Goal: Information Seeking & Learning: Learn about a topic

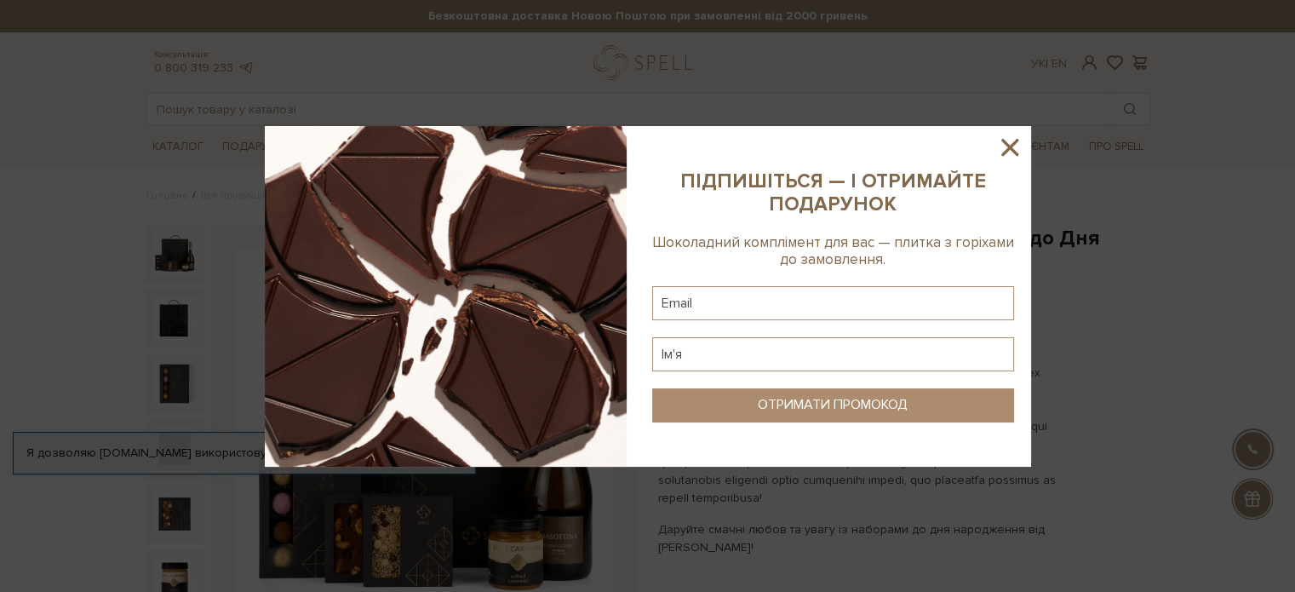
click at [1012, 147] on icon at bounding box center [1009, 147] width 29 height 29
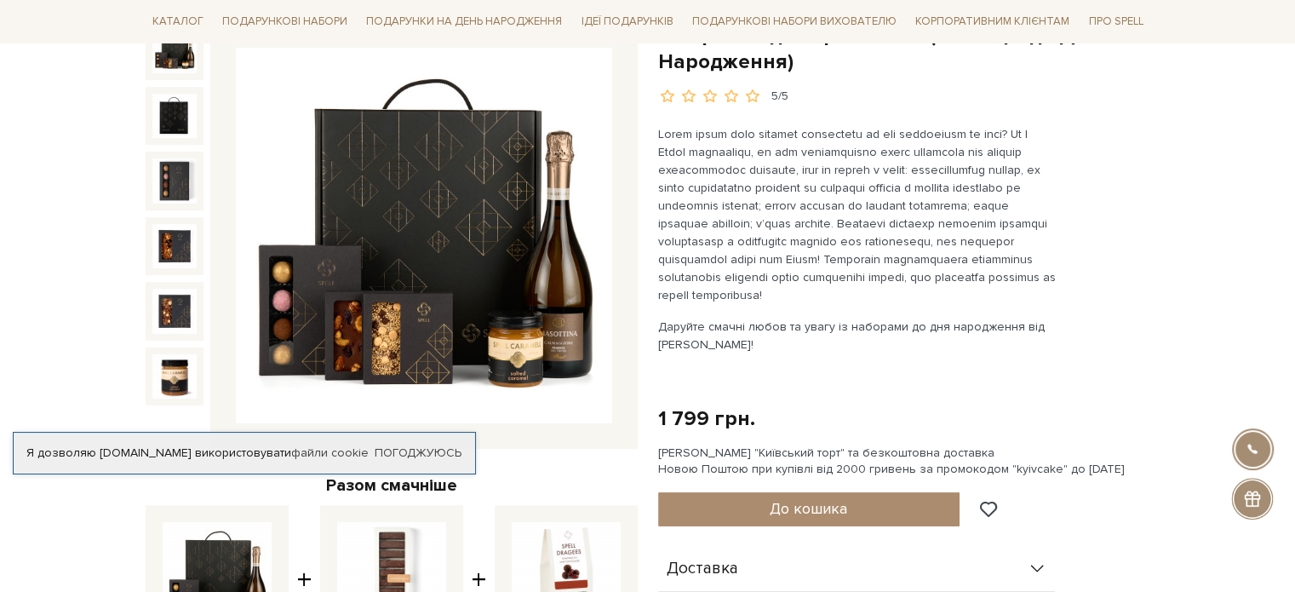
scroll to position [201, 0]
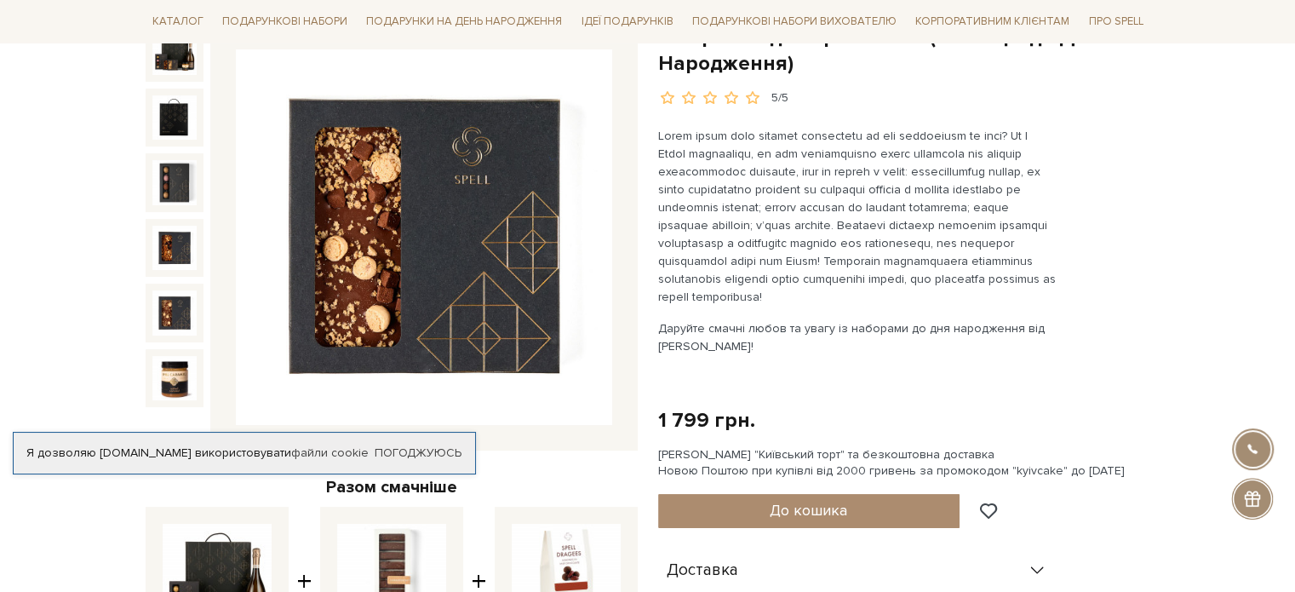
click at [189, 369] on img at bounding box center [174, 378] width 44 height 44
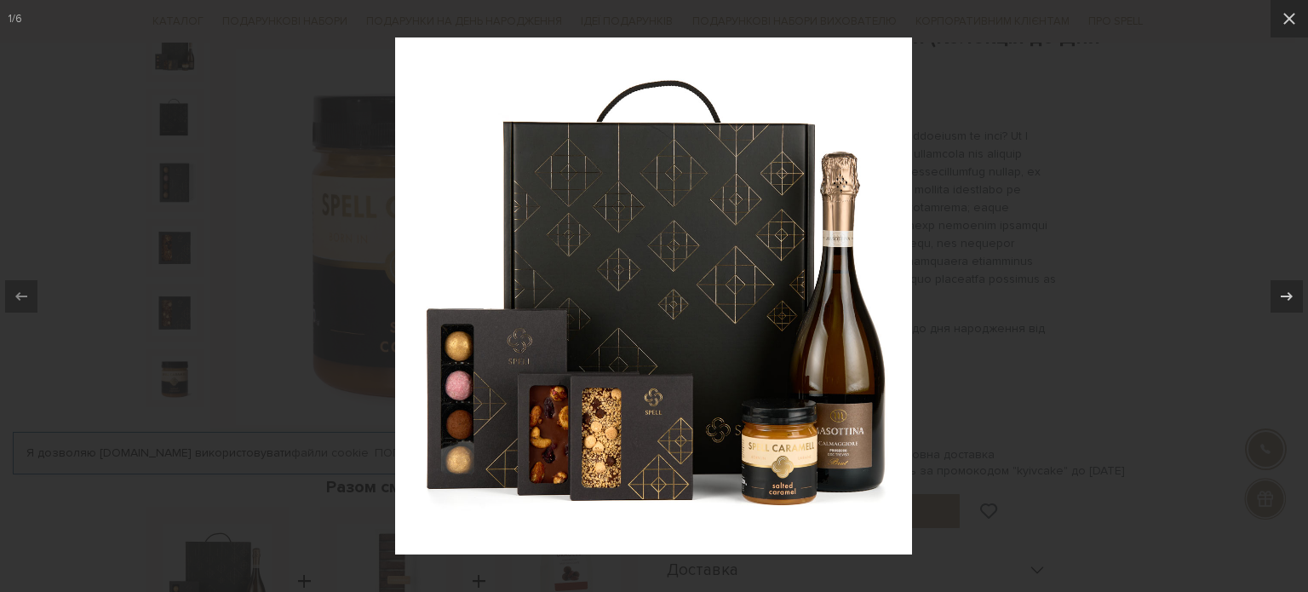
click at [977, 295] on div at bounding box center [654, 296] width 1308 height 592
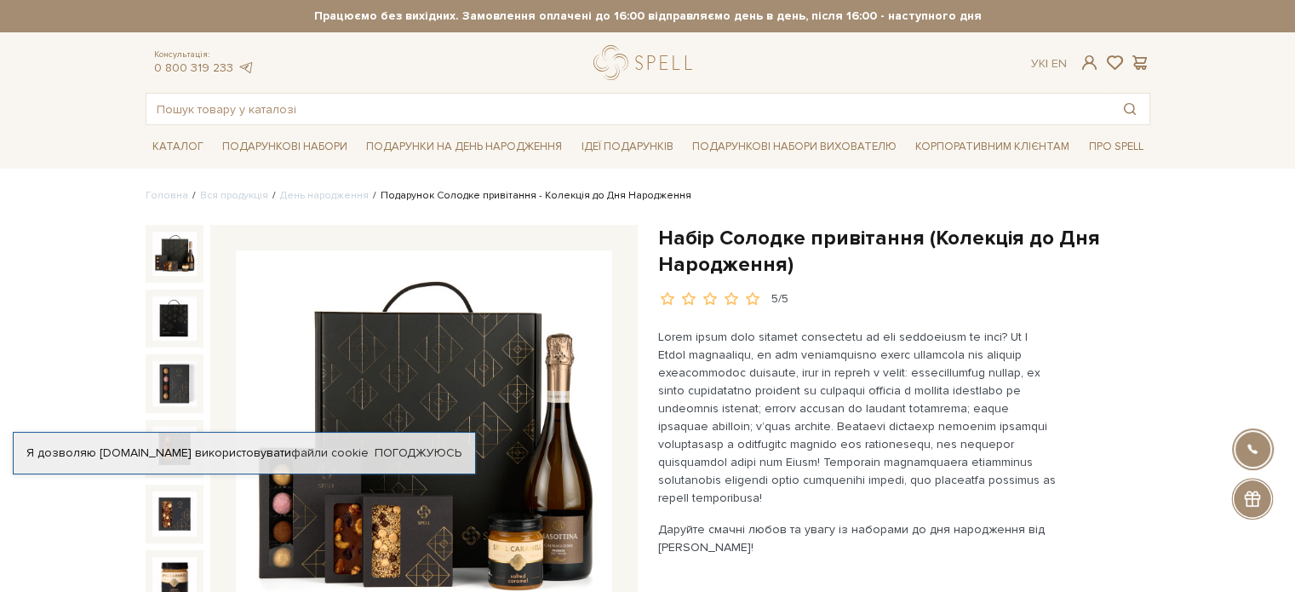
click at [181, 249] on img at bounding box center [174, 254] width 44 height 44
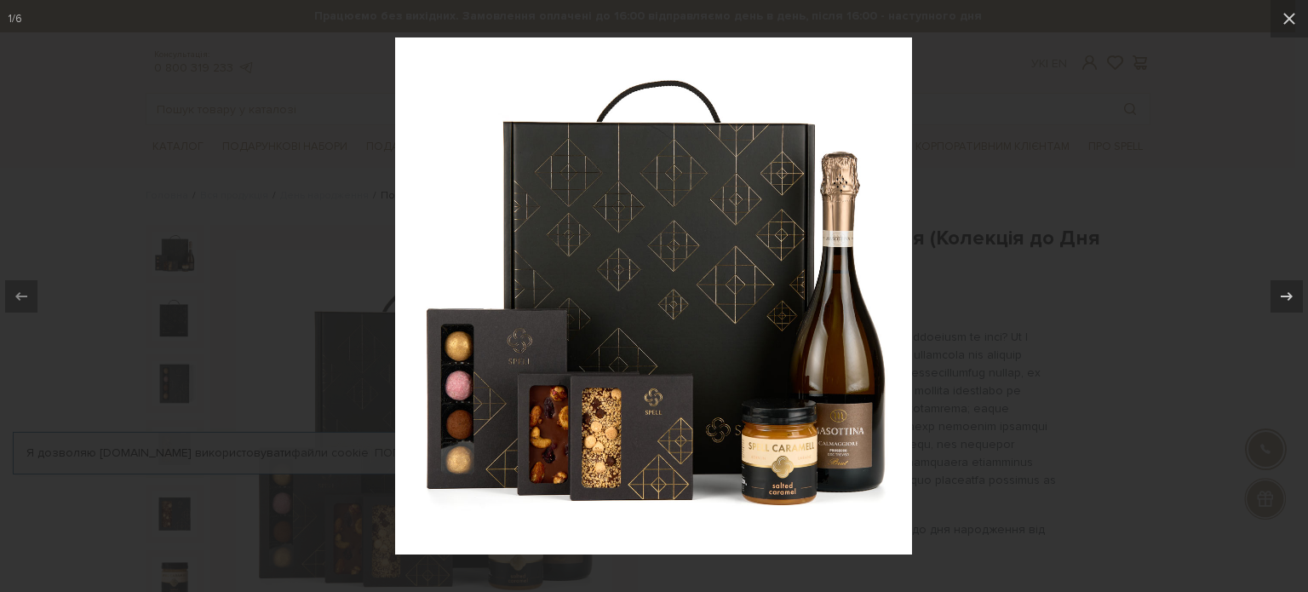
click at [987, 76] on div at bounding box center [654, 296] width 1308 height 592
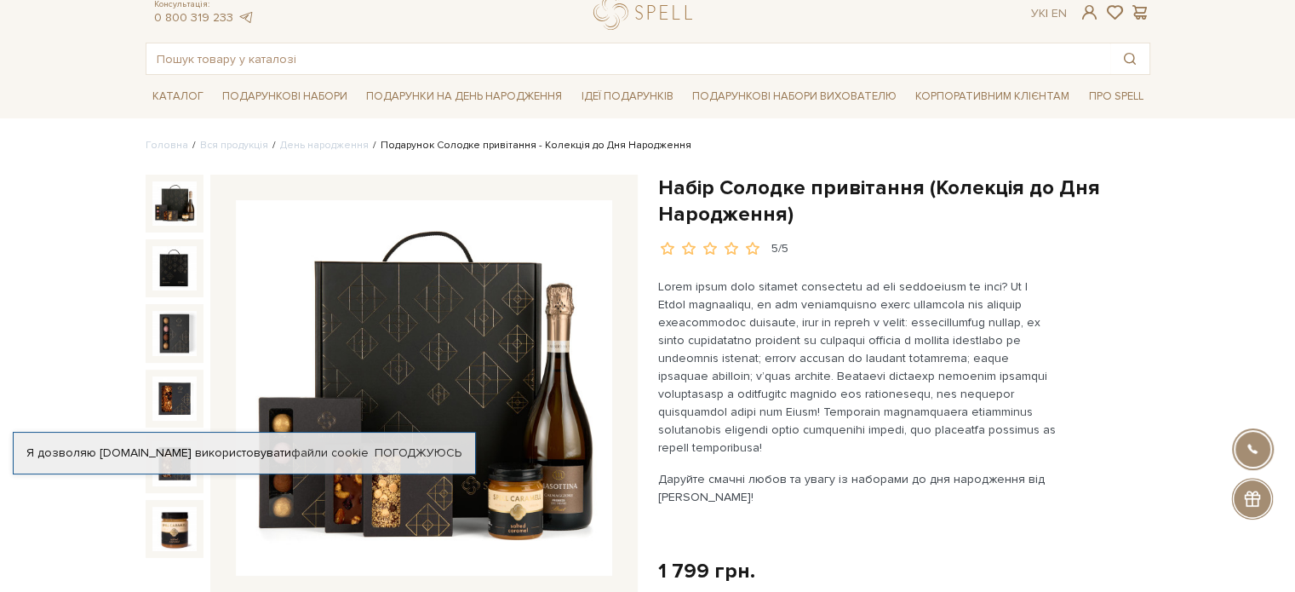
scroll to position [51, 0]
click at [331, 139] on link "День народження" at bounding box center [324, 144] width 89 height 13
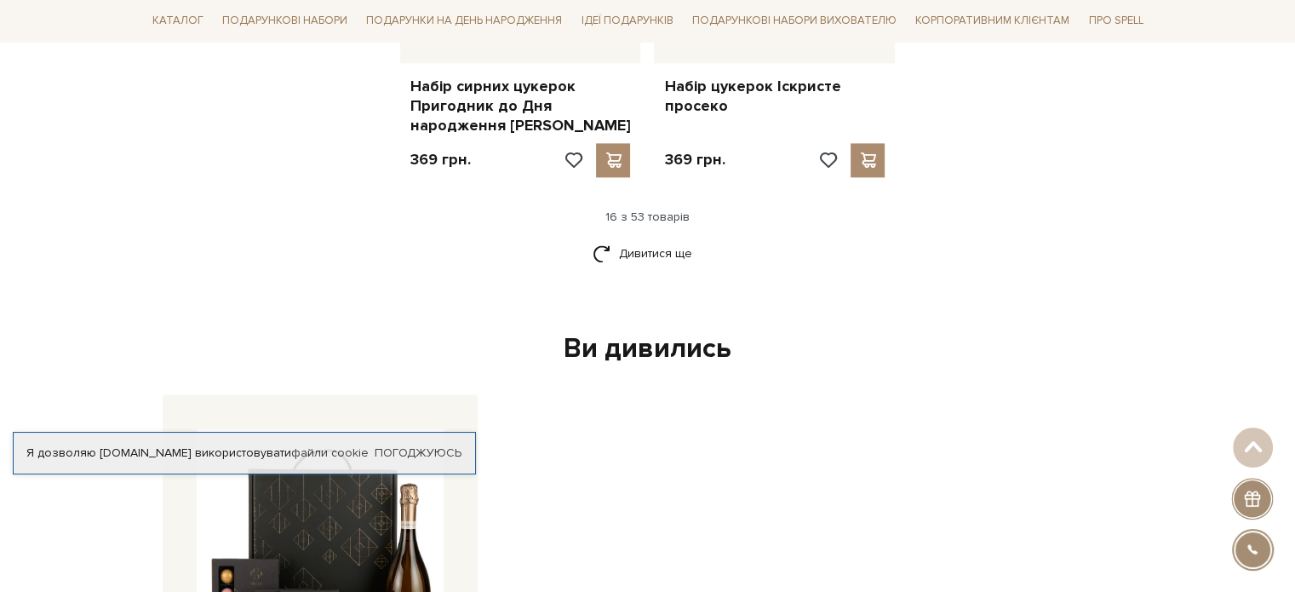
scroll to position [2440, 0]
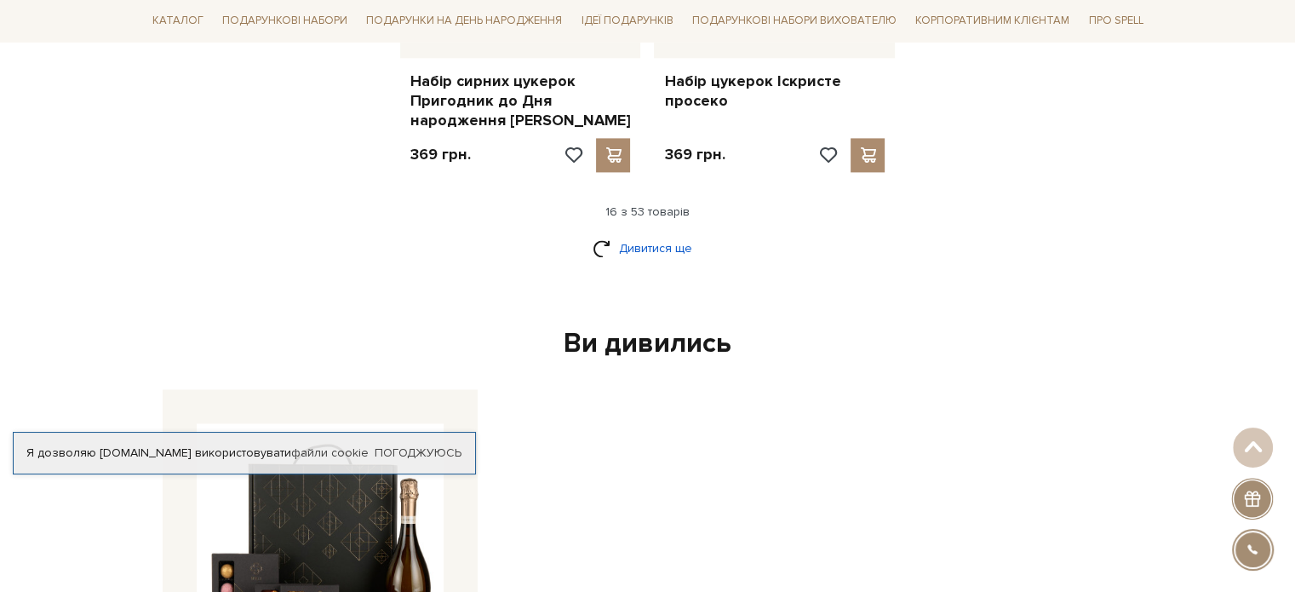
click at [643, 240] on link "Дивитися ще" at bounding box center [648, 248] width 111 height 30
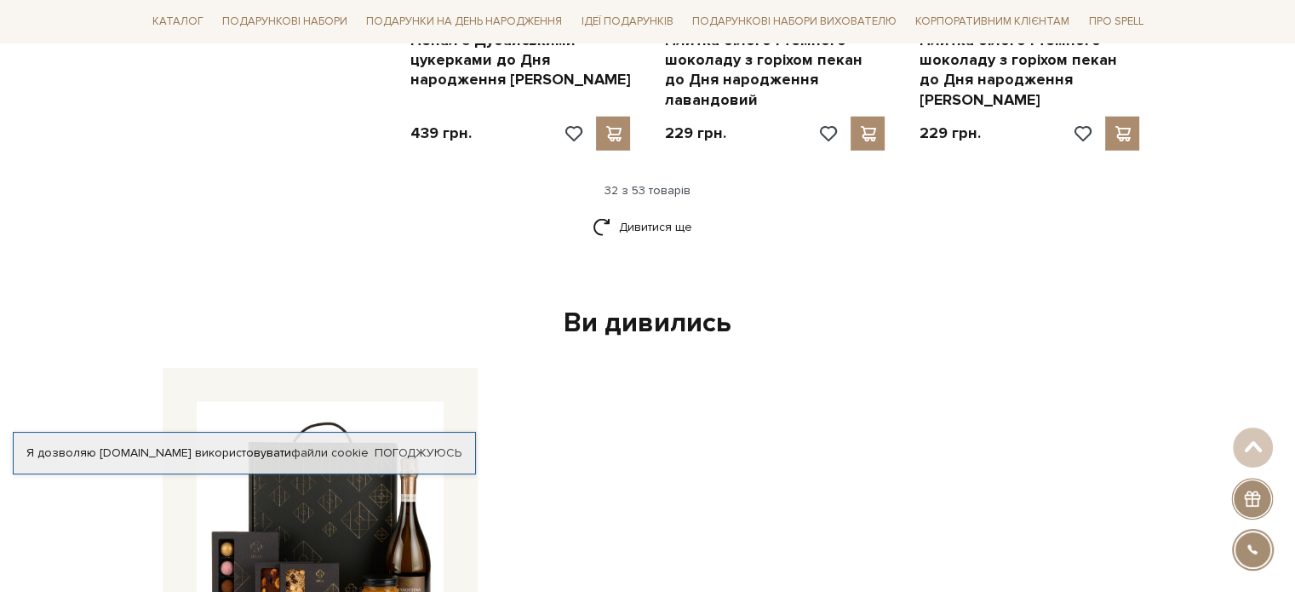
scroll to position [4399, 0]
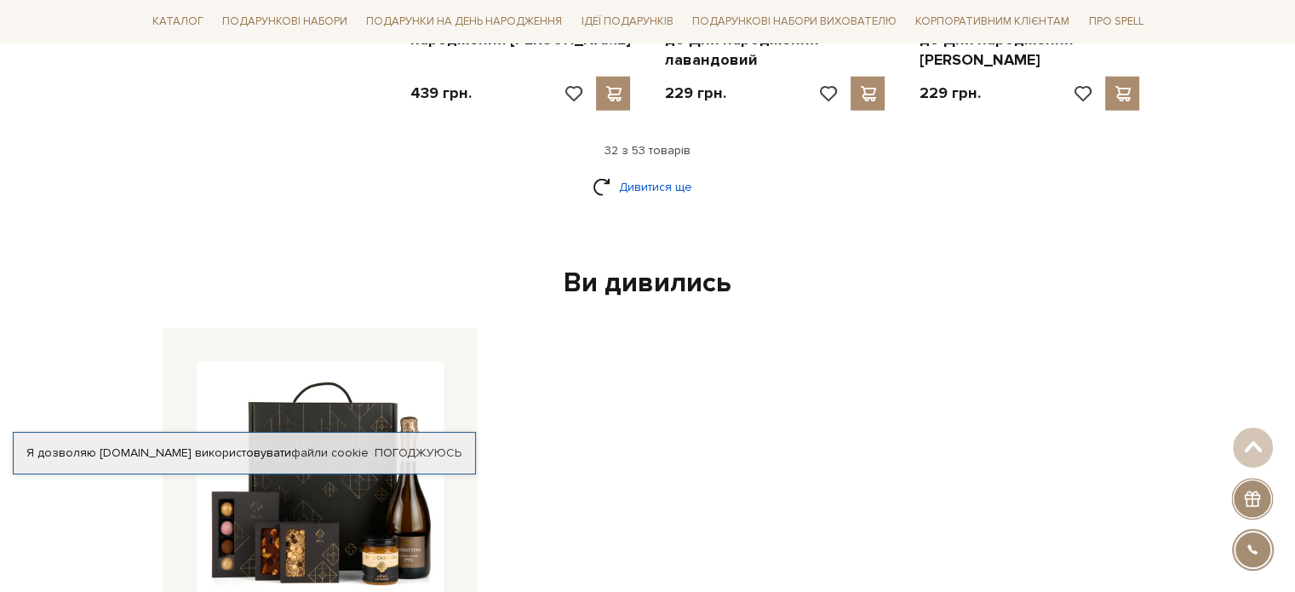
click at [650, 172] on link "Дивитися ще" at bounding box center [648, 187] width 111 height 30
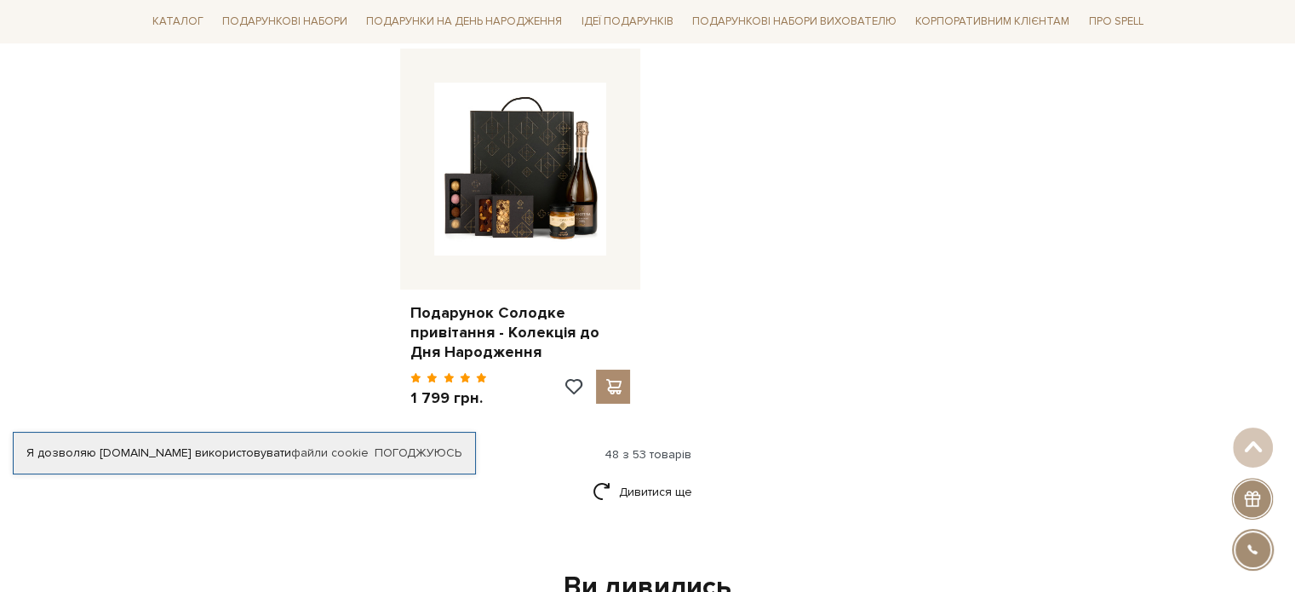
scroll to position [6359, 0]
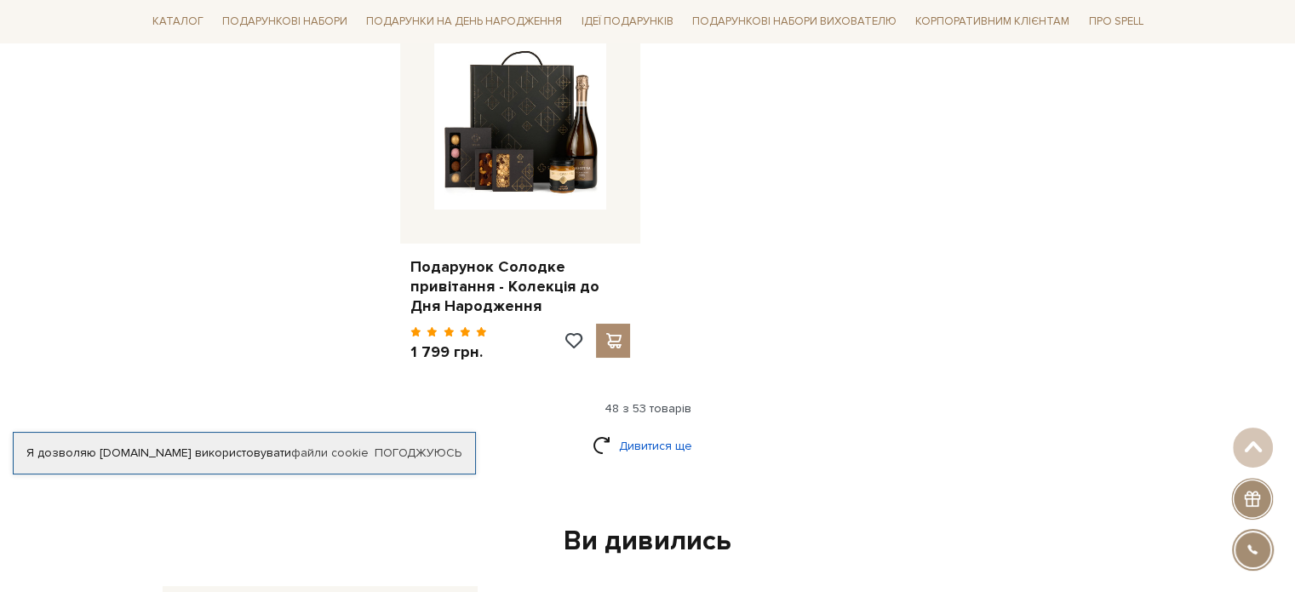
click at [616, 431] on link "Дивитися ще" at bounding box center [648, 446] width 111 height 30
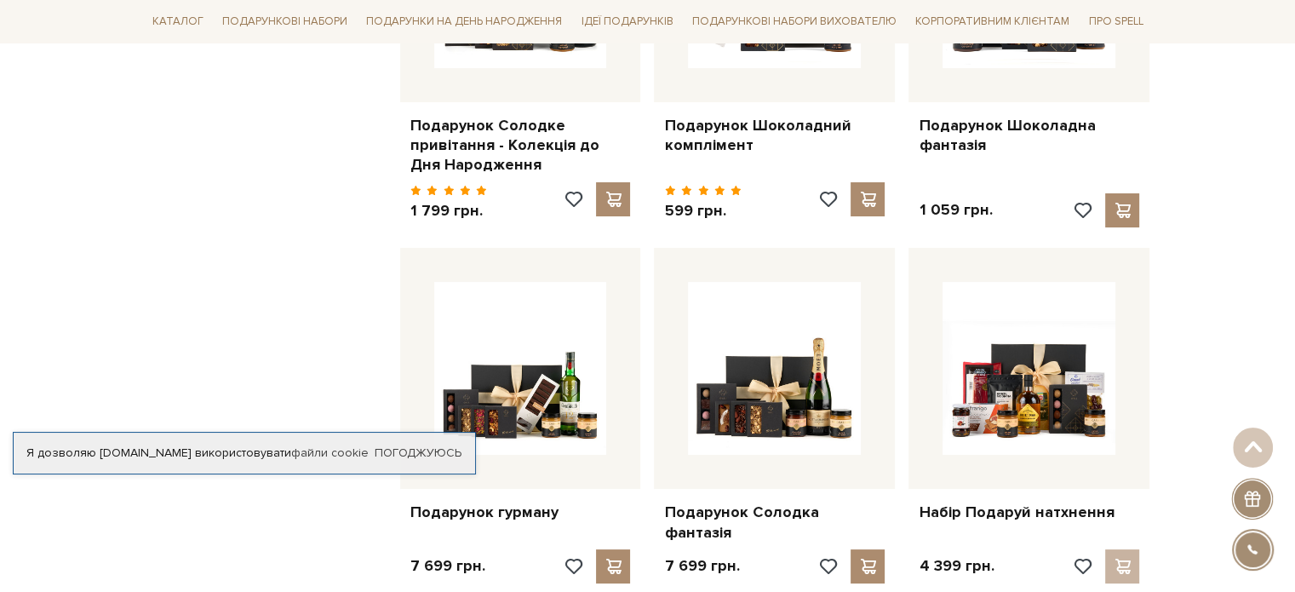
scroll to position [6784, 0]
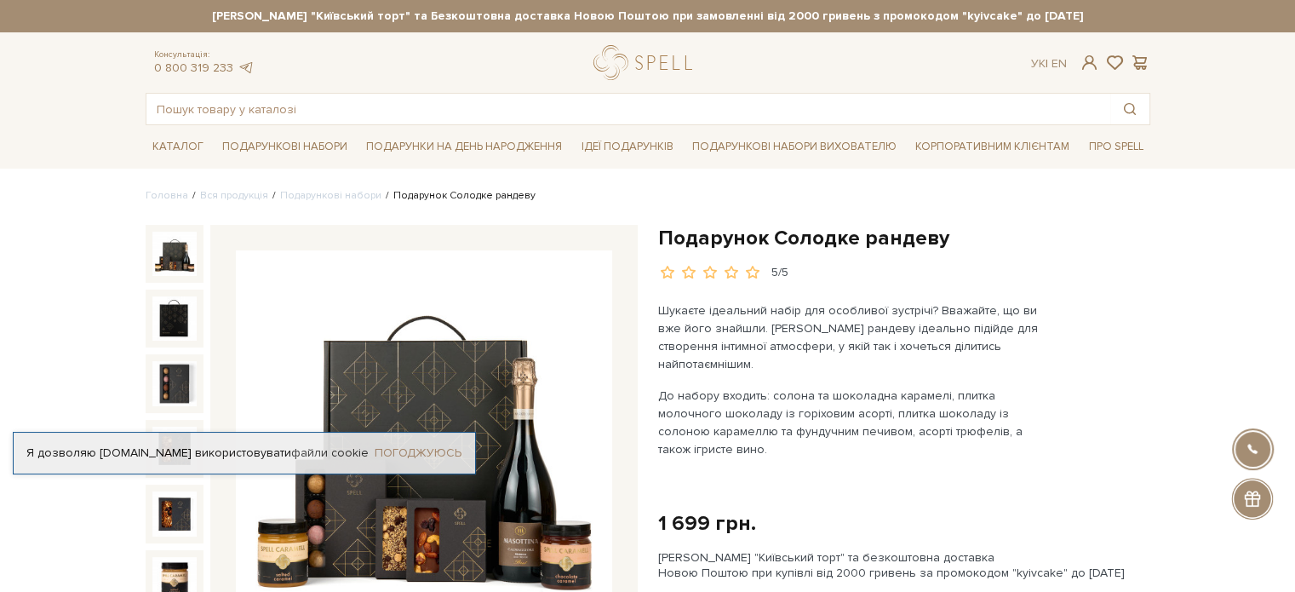
click at [439, 458] on link "Погоджуюсь" at bounding box center [418, 452] width 87 height 15
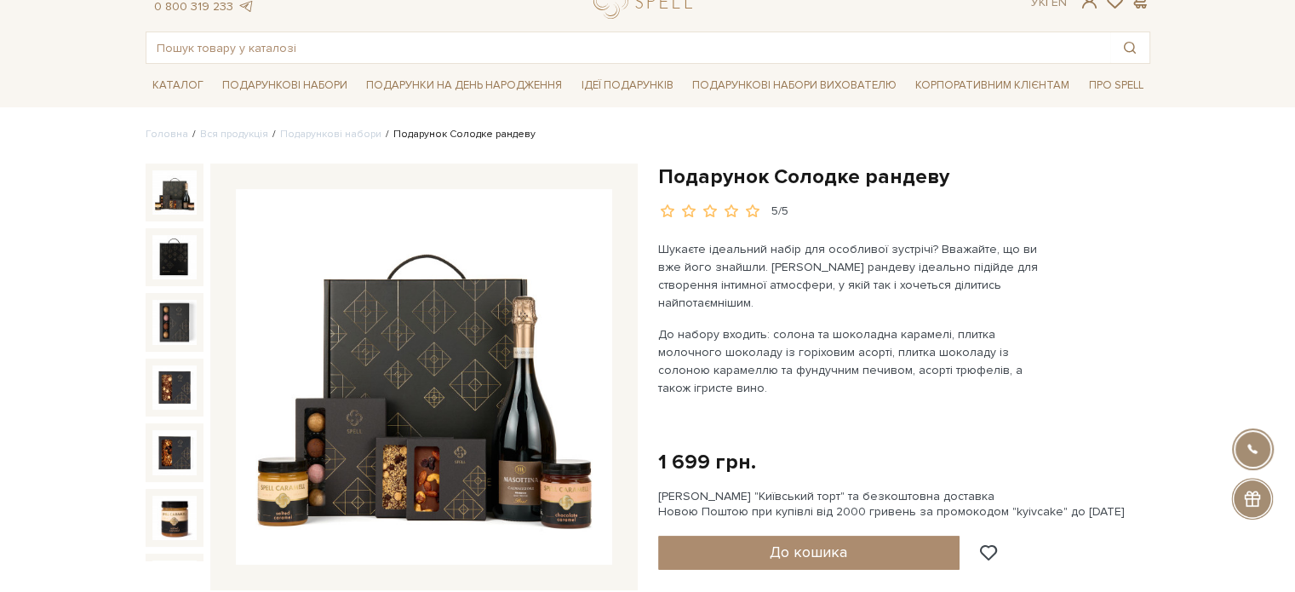
scroll to position [61, 0]
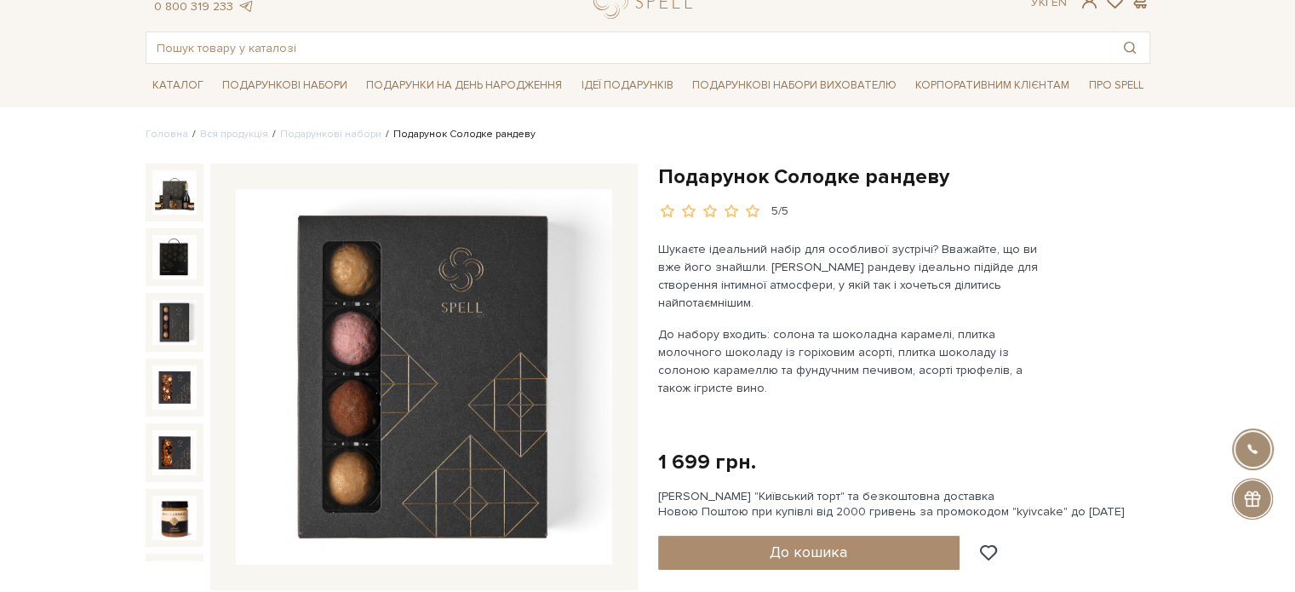
click at [168, 318] on img at bounding box center [174, 322] width 44 height 44
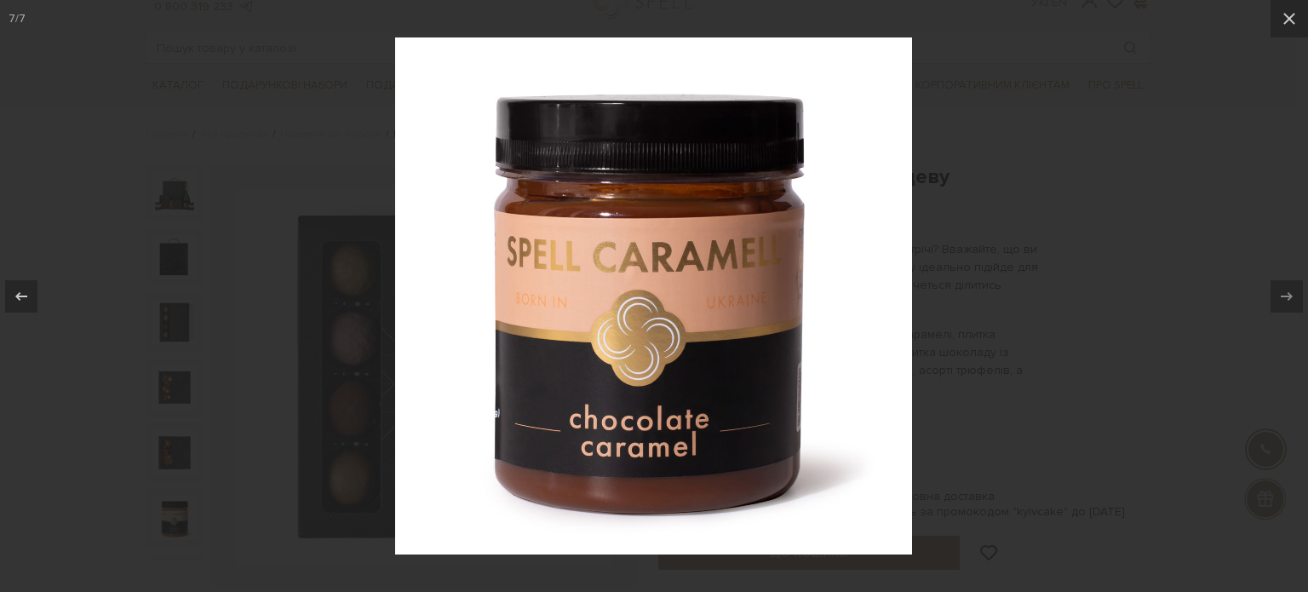
click at [947, 123] on div at bounding box center [654, 296] width 1308 height 592
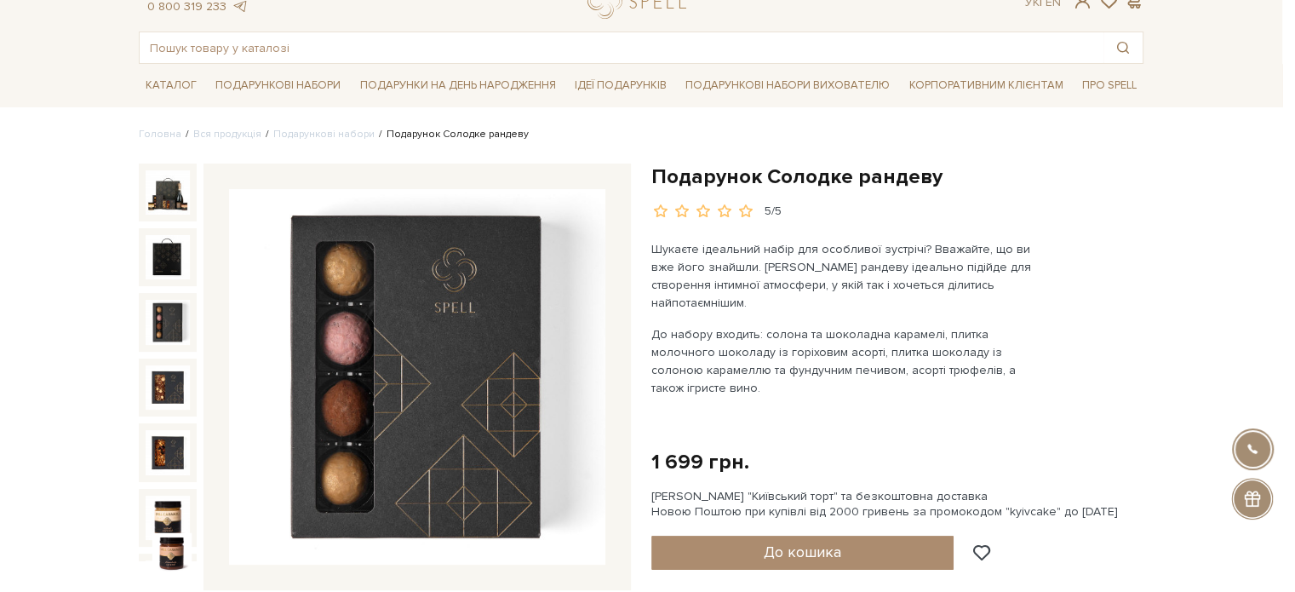
scroll to position [13, 0]
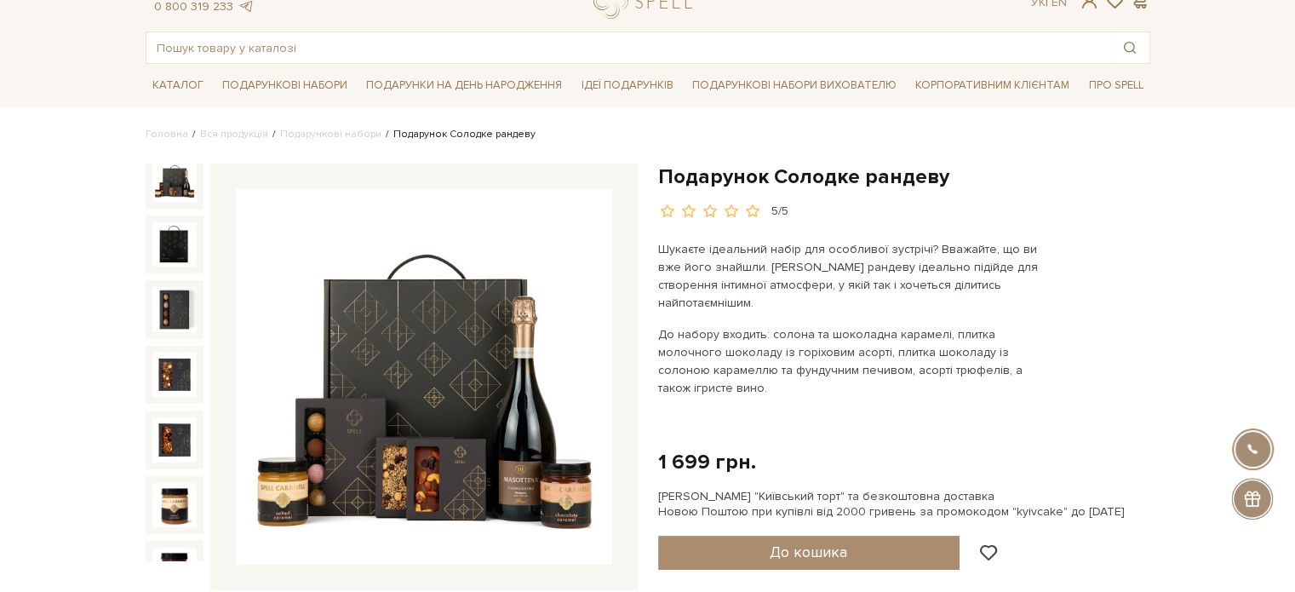
click at [174, 166] on img at bounding box center [174, 180] width 44 height 44
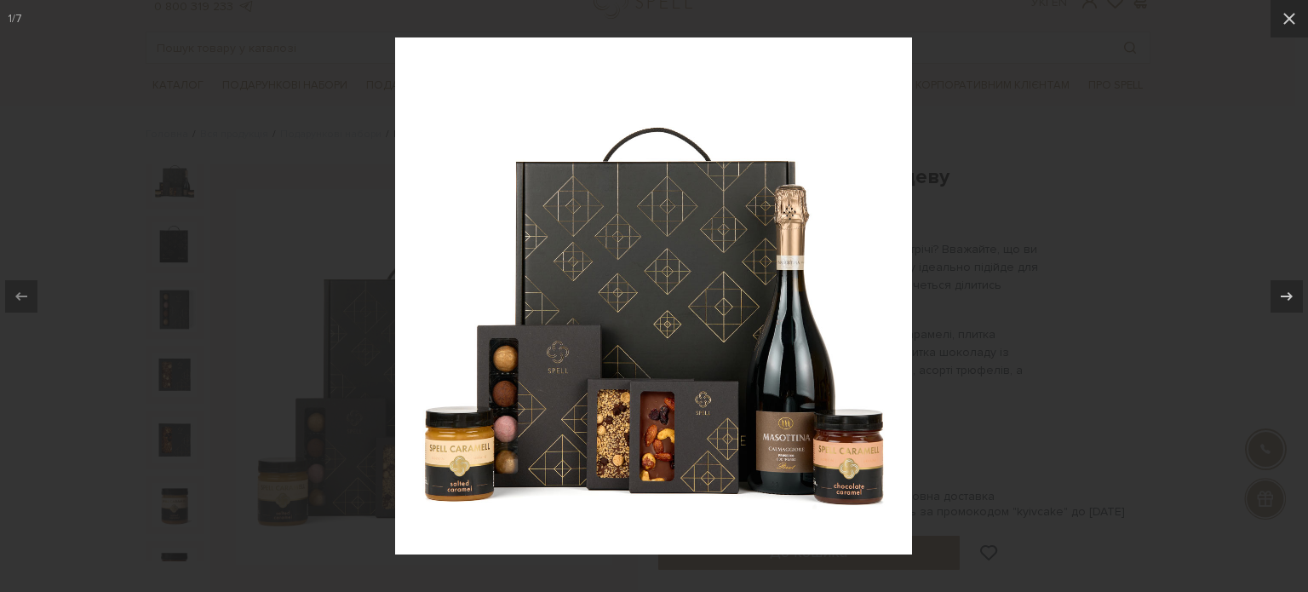
click at [226, 137] on div at bounding box center [654, 296] width 1308 height 592
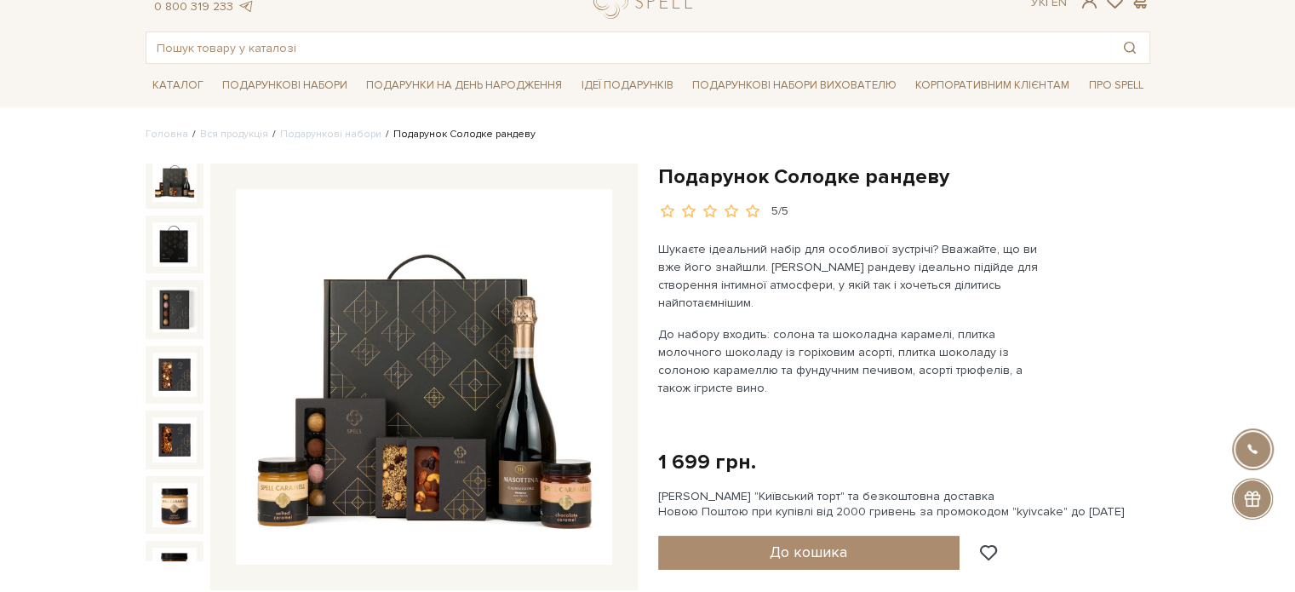
scroll to position [7, 0]
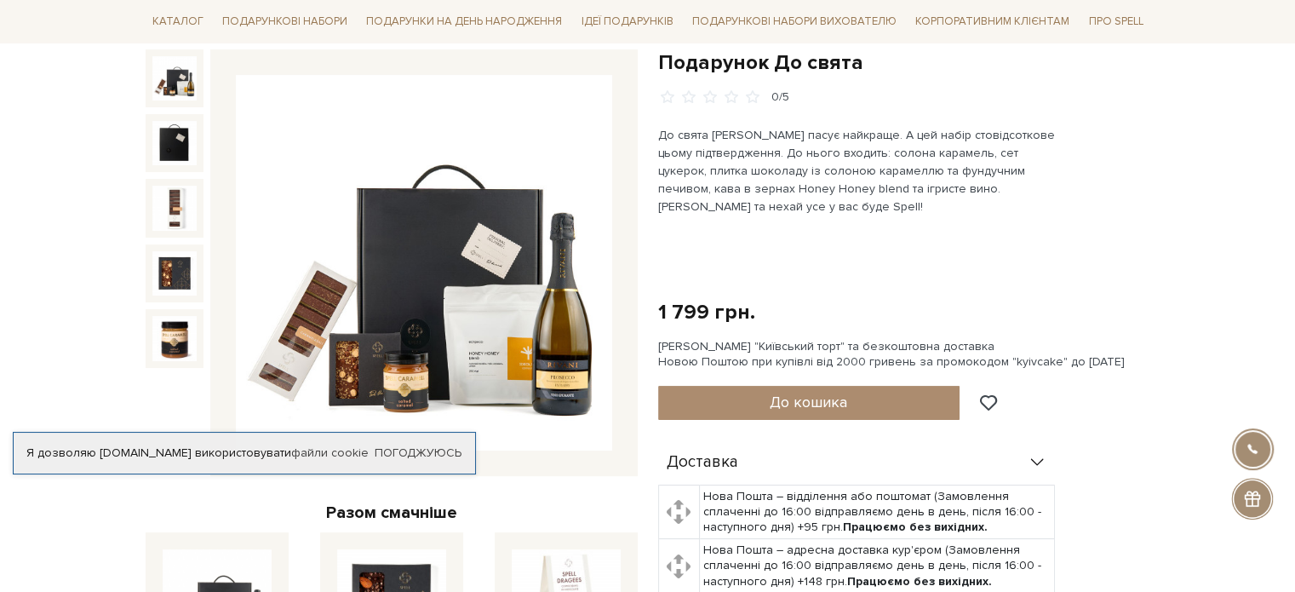
scroll to position [153, 0]
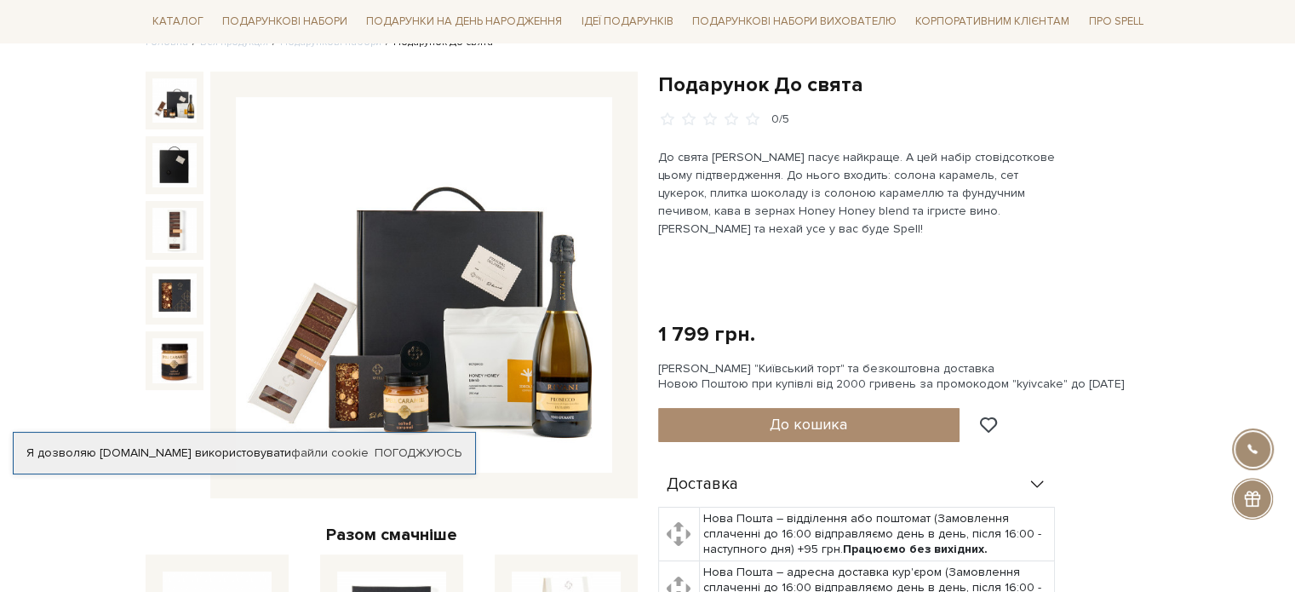
click at [487, 380] on img at bounding box center [424, 285] width 376 height 376
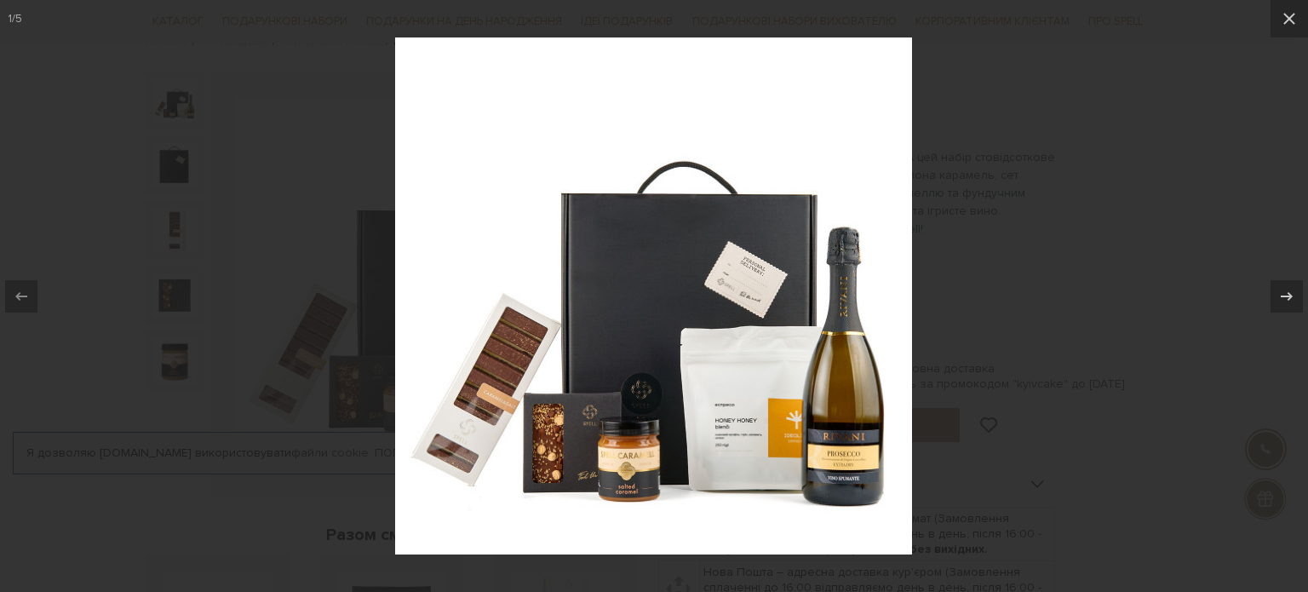
click at [728, 428] on img at bounding box center [653, 295] width 517 height 517
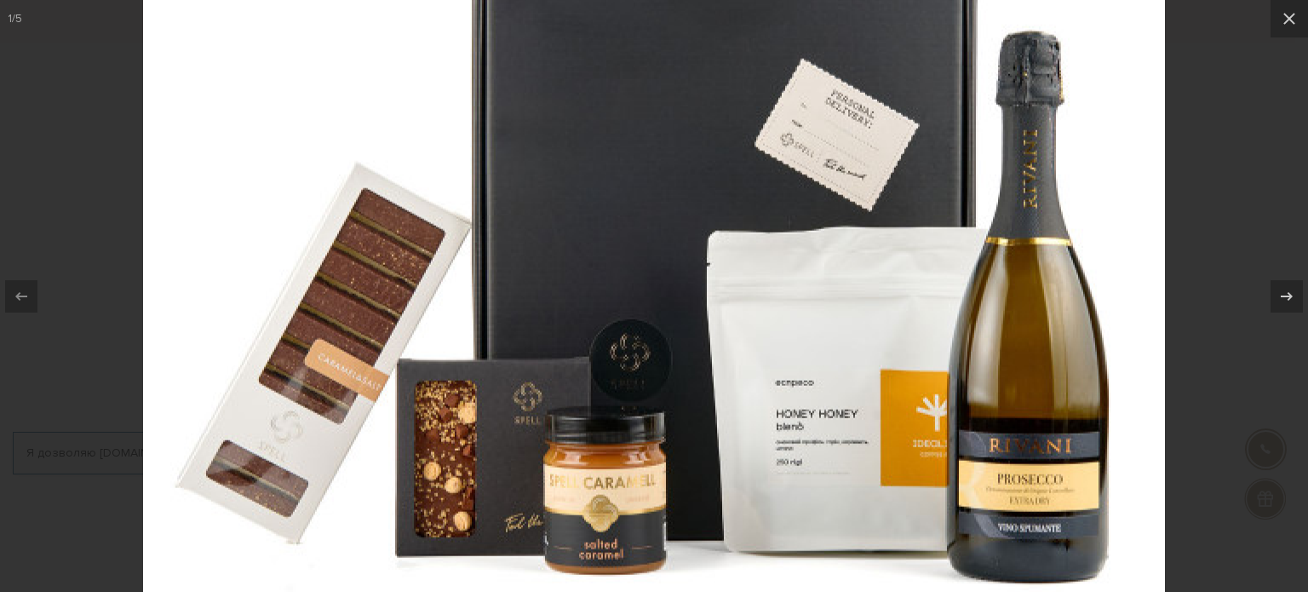
click at [728, 428] on img at bounding box center [654, 168] width 1022 height 1022
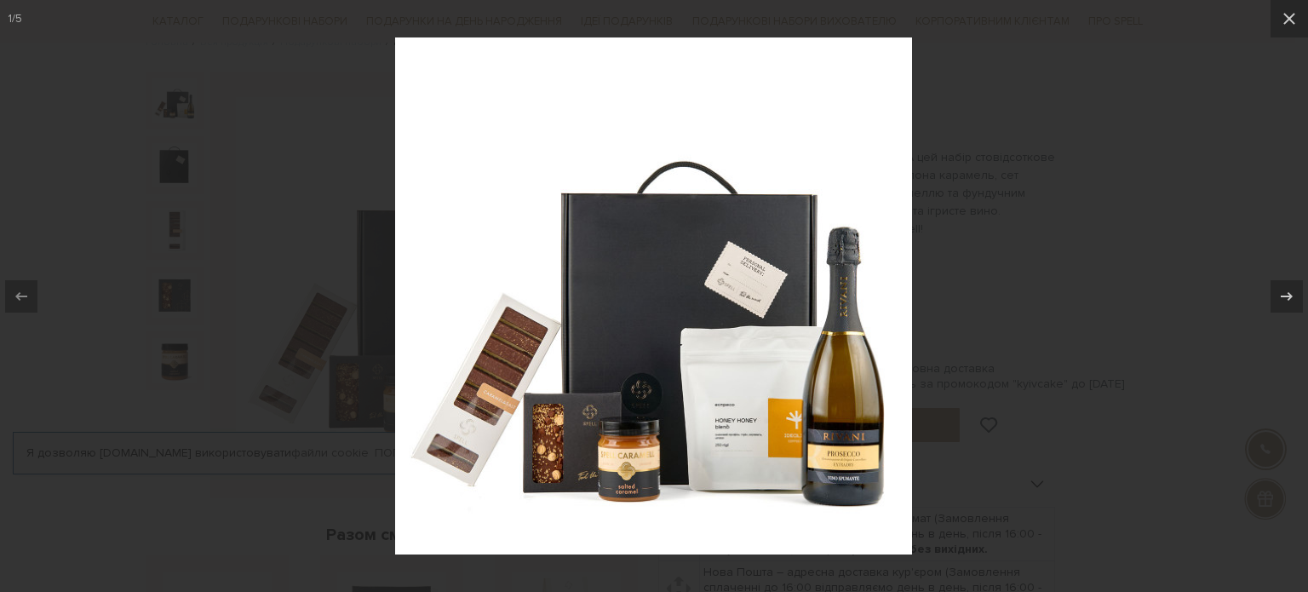
click at [1073, 74] on div at bounding box center [654, 296] width 1308 height 592
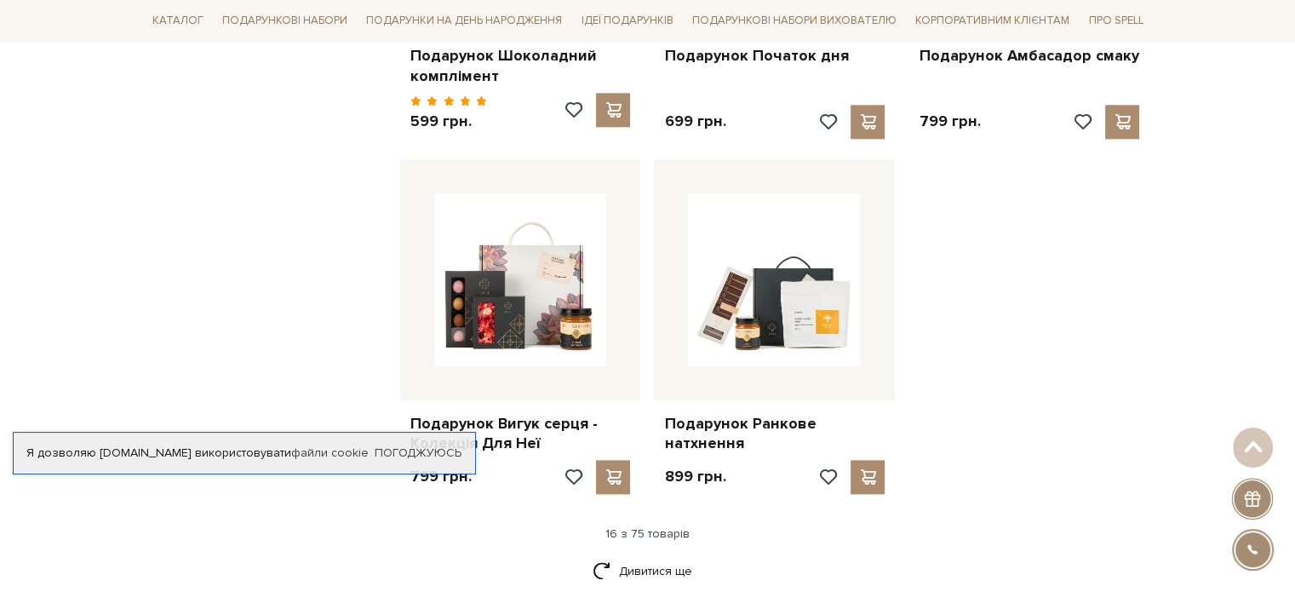
scroll to position [2081, 0]
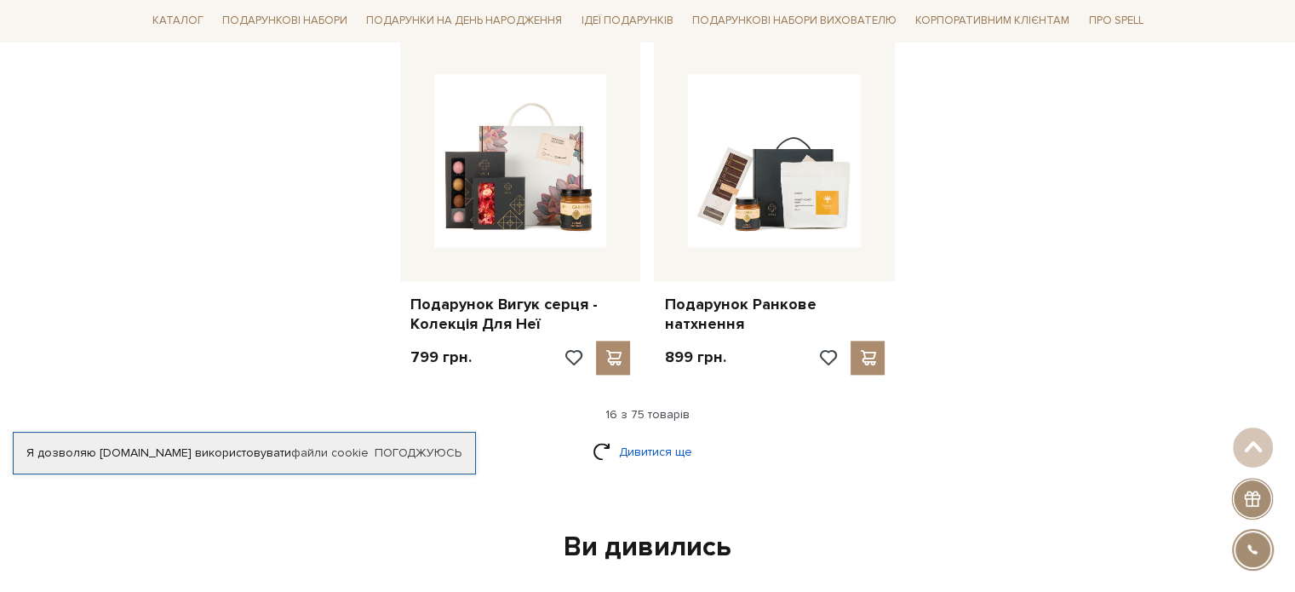
click at [676, 437] on link "Дивитися ще" at bounding box center [648, 452] width 111 height 30
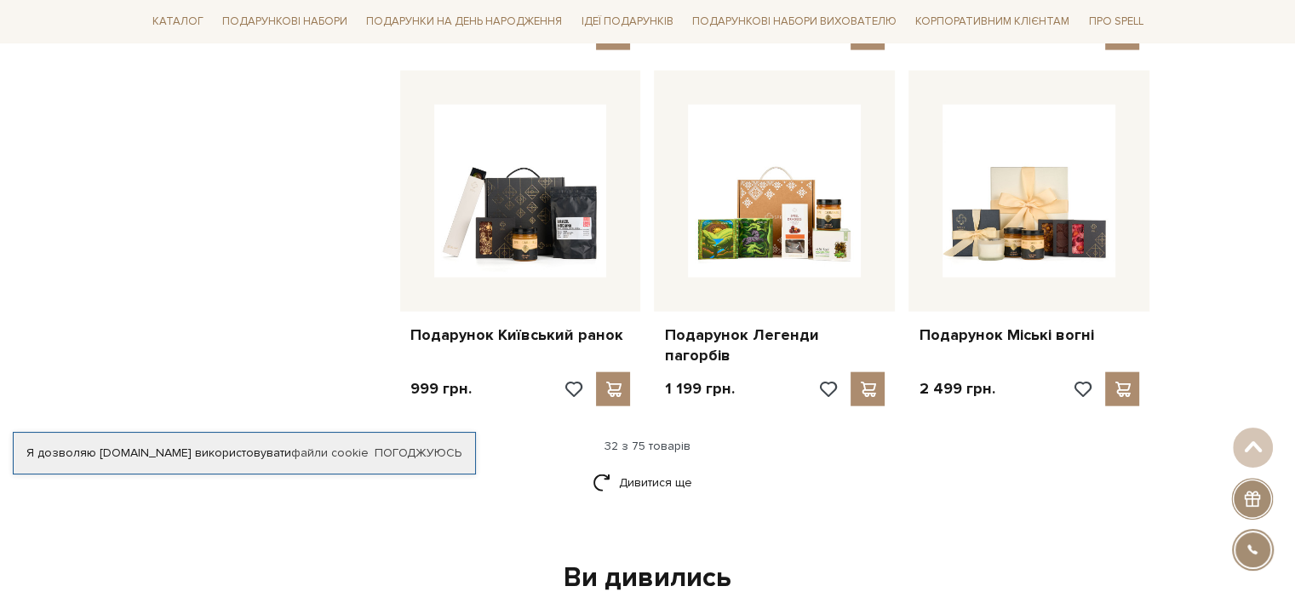
scroll to position [3841, 0]
click at [684, 467] on link "Дивитися ще" at bounding box center [648, 482] width 111 height 30
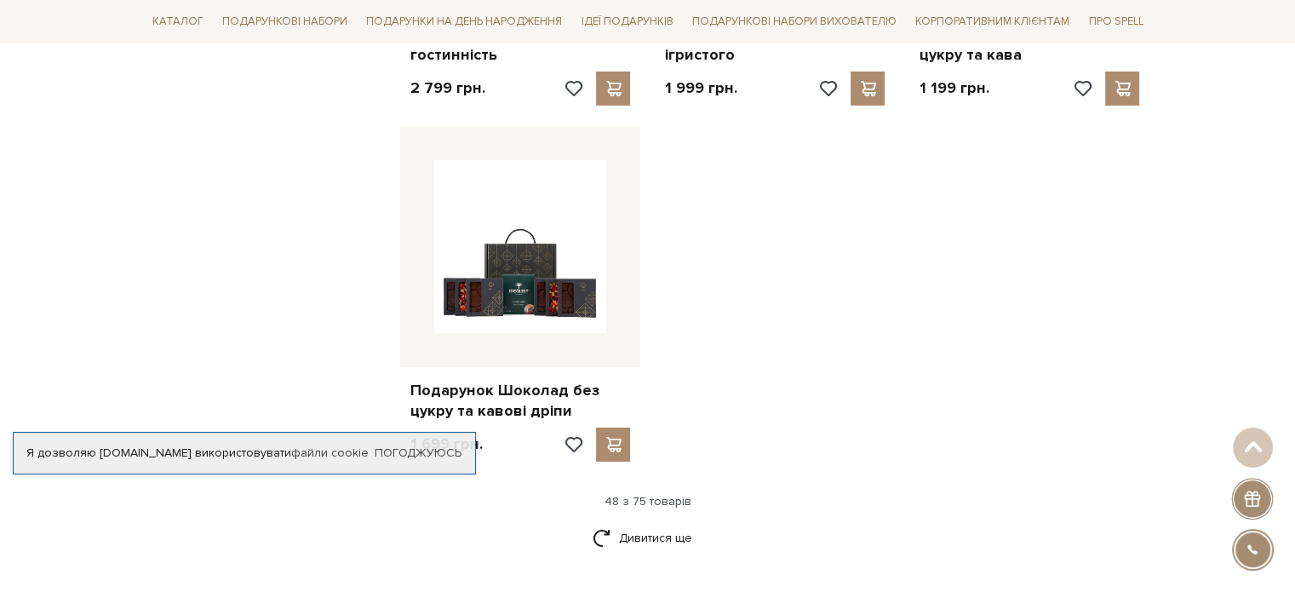
scroll to position [5991, 0]
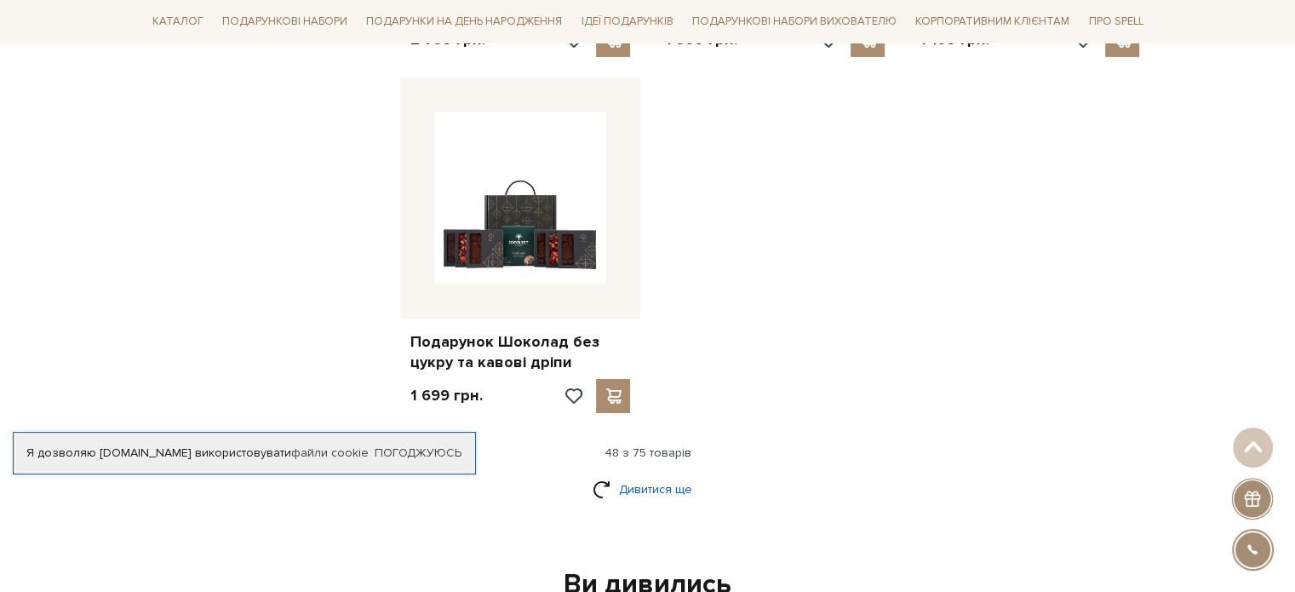
click at [627, 474] on link "Дивитися ще" at bounding box center [648, 489] width 111 height 30
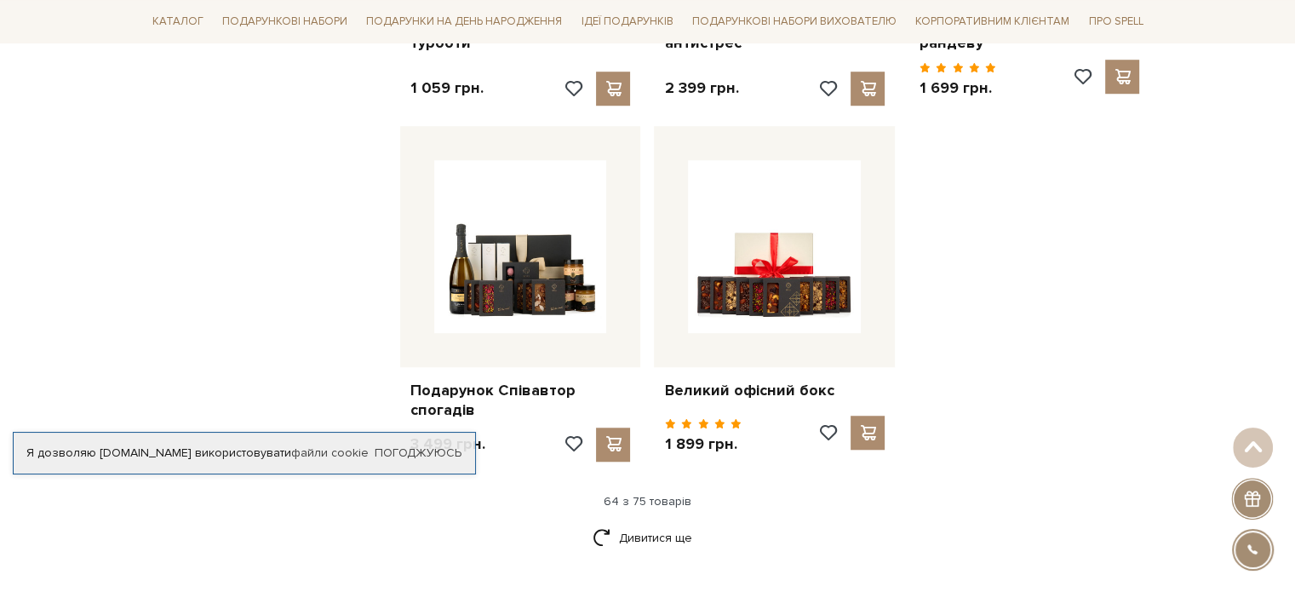
scroll to position [7770, 0]
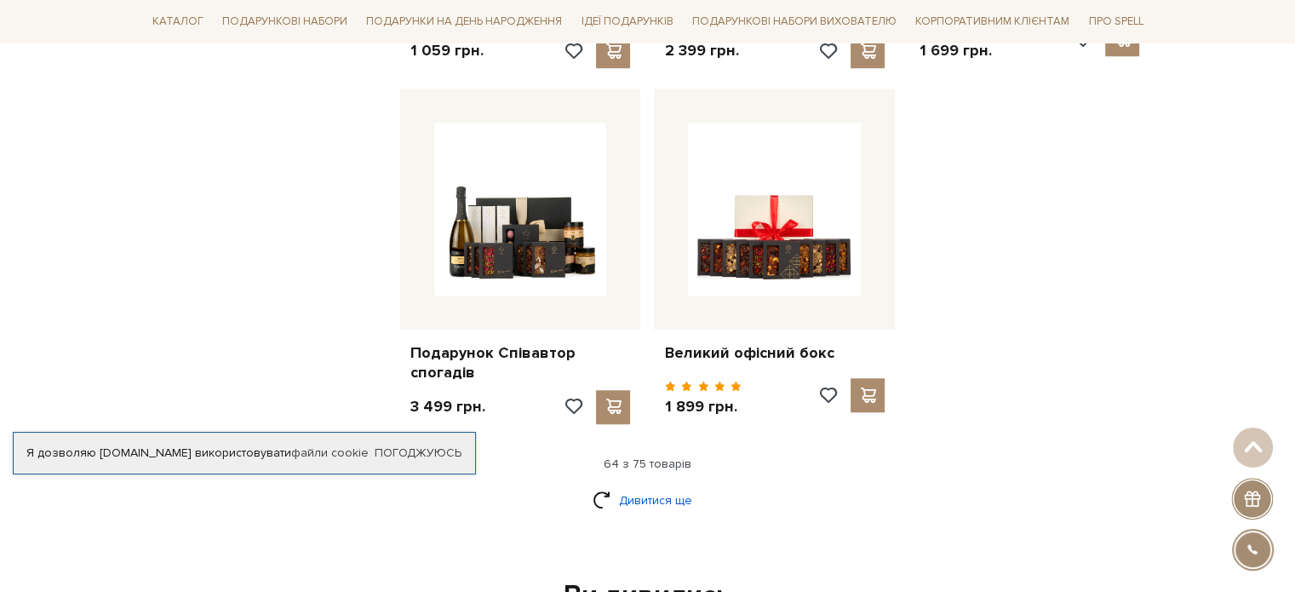
click at [660, 485] on link "Дивитися ще" at bounding box center [648, 500] width 111 height 30
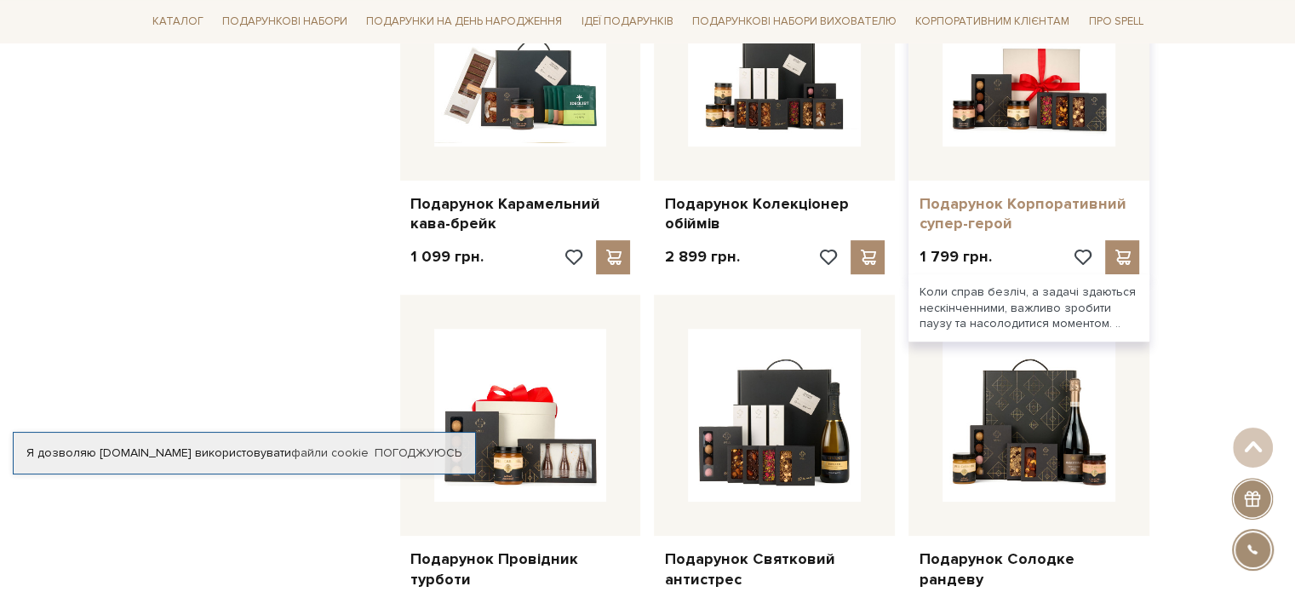
scroll to position [7196, 0]
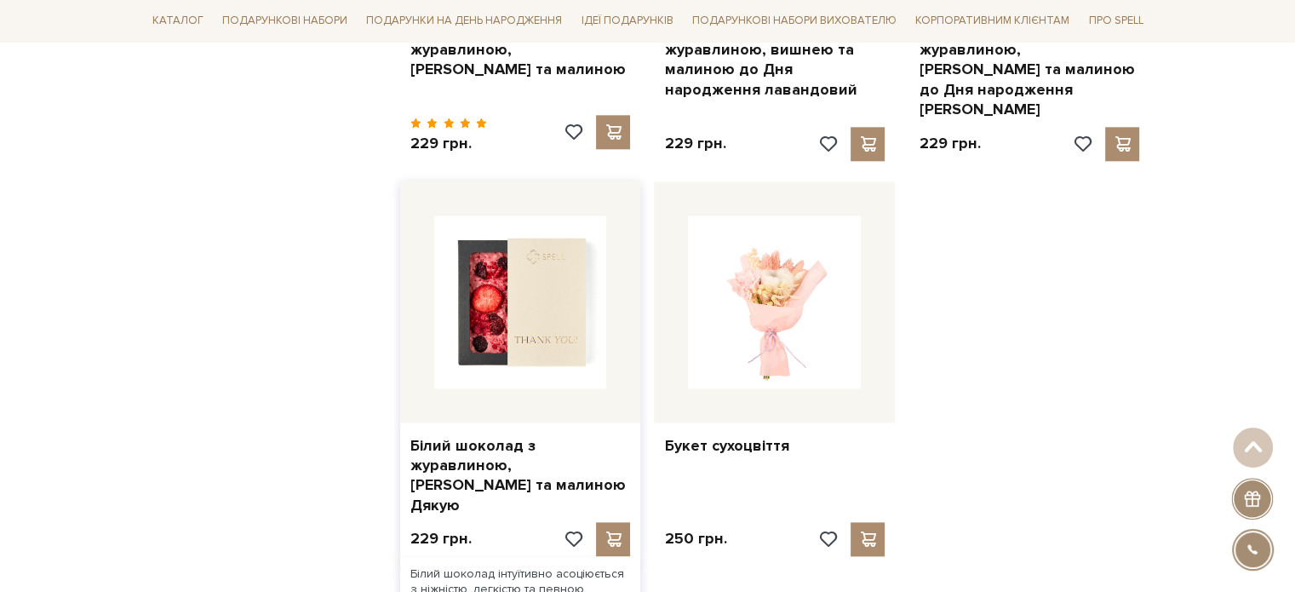
scroll to position [2094, 0]
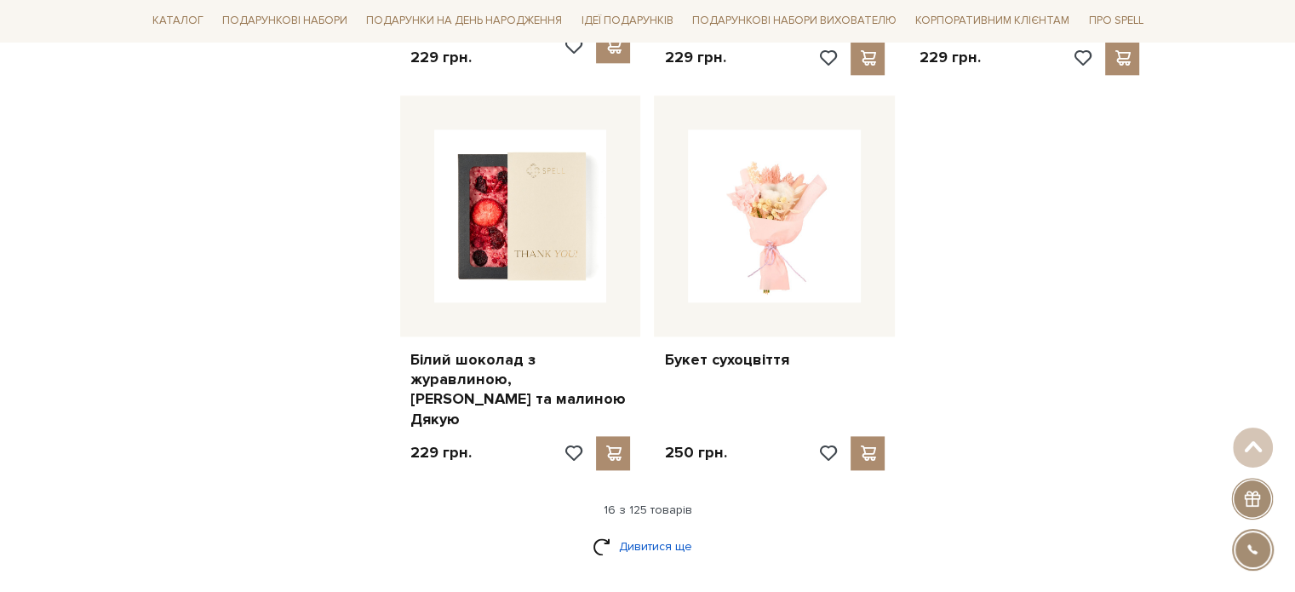
click at [640, 531] on link "Дивитися ще" at bounding box center [648, 546] width 111 height 30
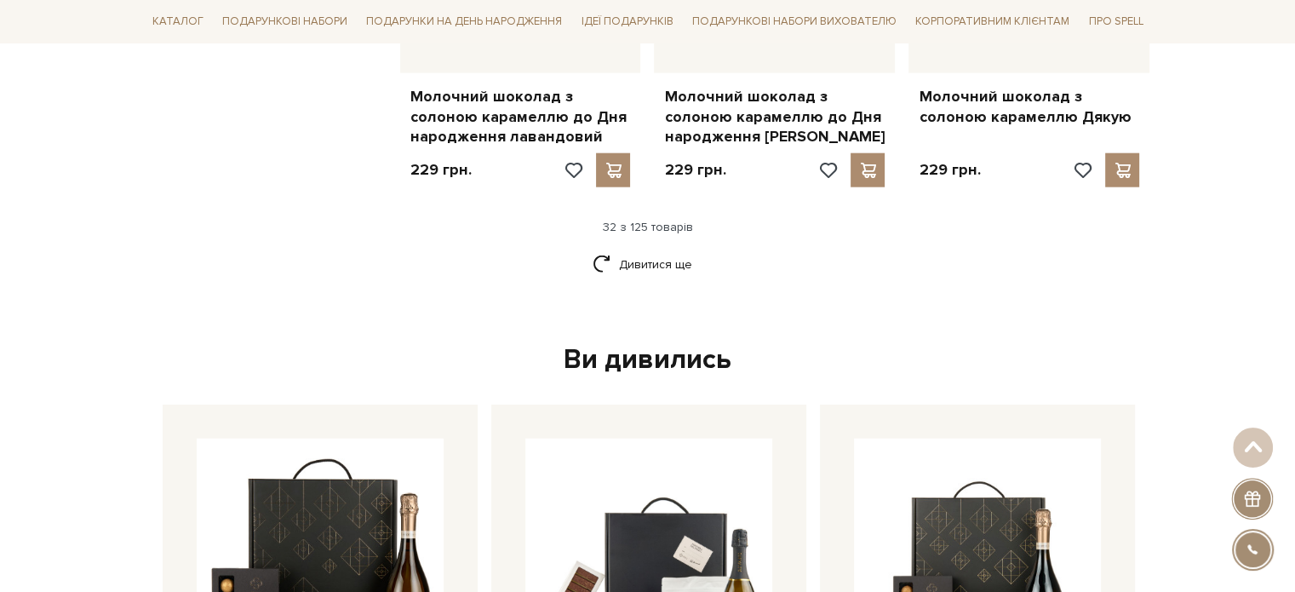
scroll to position [4216, 0]
click at [606, 249] on link "Дивитися ще" at bounding box center [648, 264] width 111 height 30
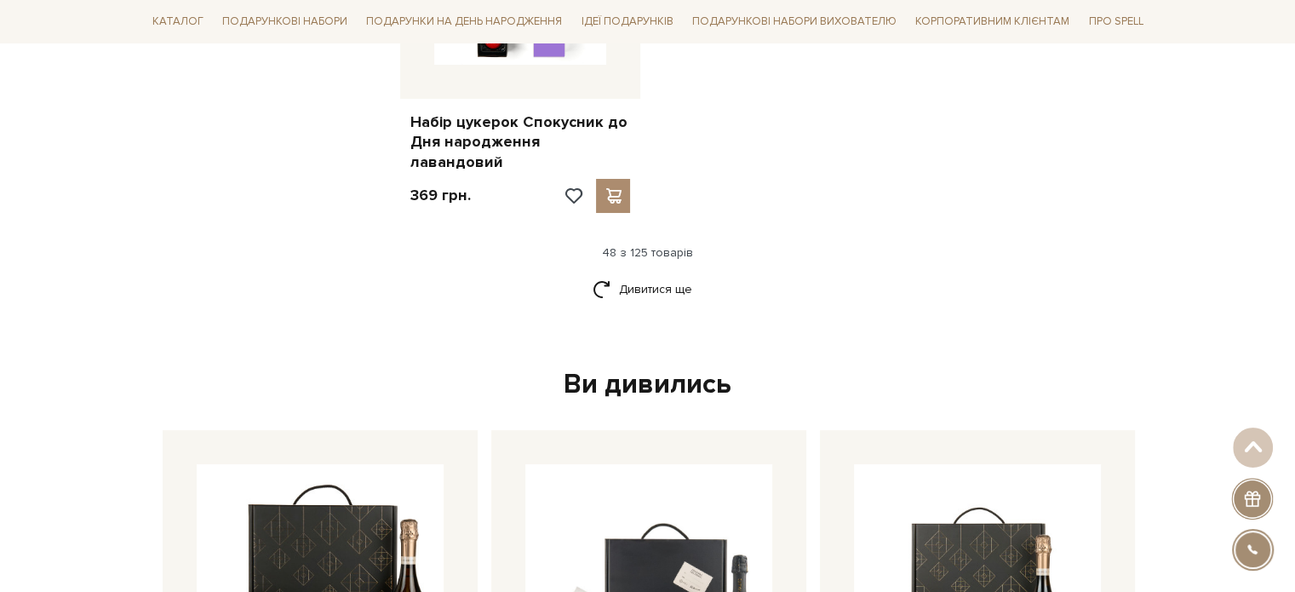
scroll to position [6491, 0]
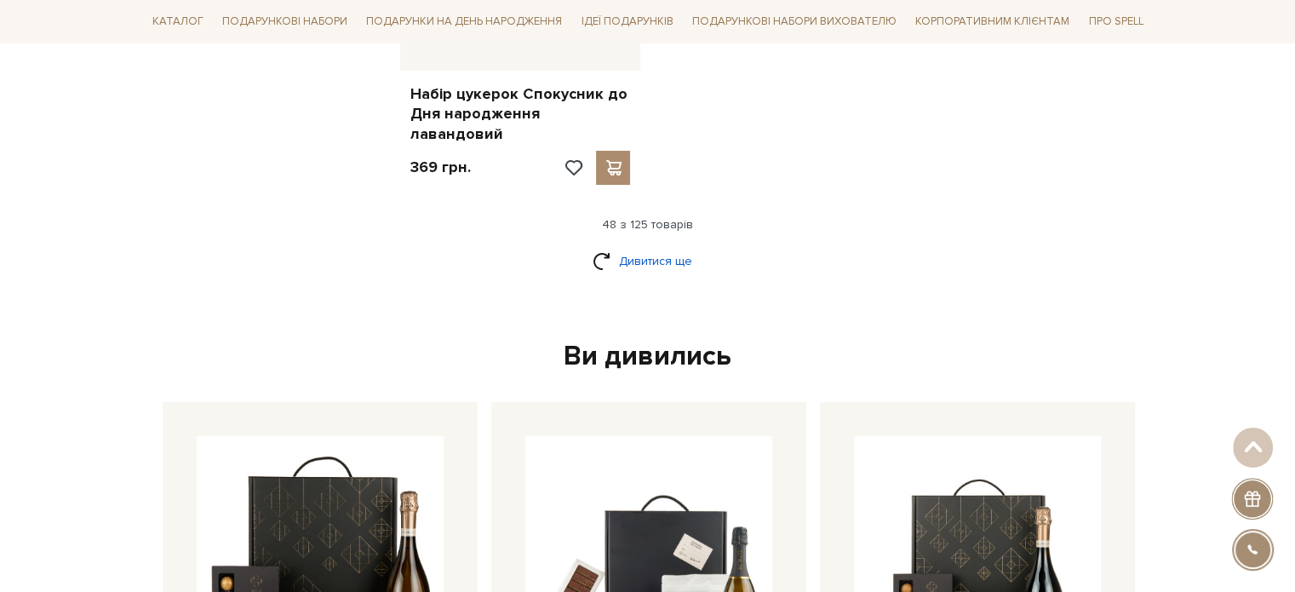
click at [670, 246] on link "Дивитися ще" at bounding box center [648, 261] width 111 height 30
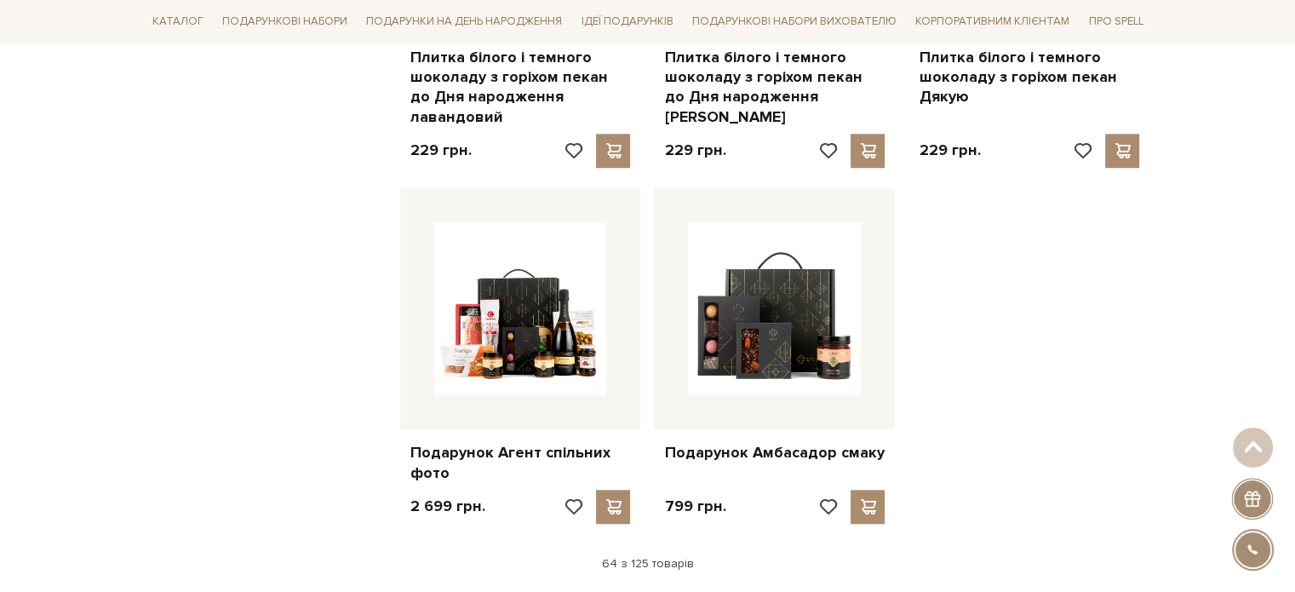
scroll to position [8088, 0]
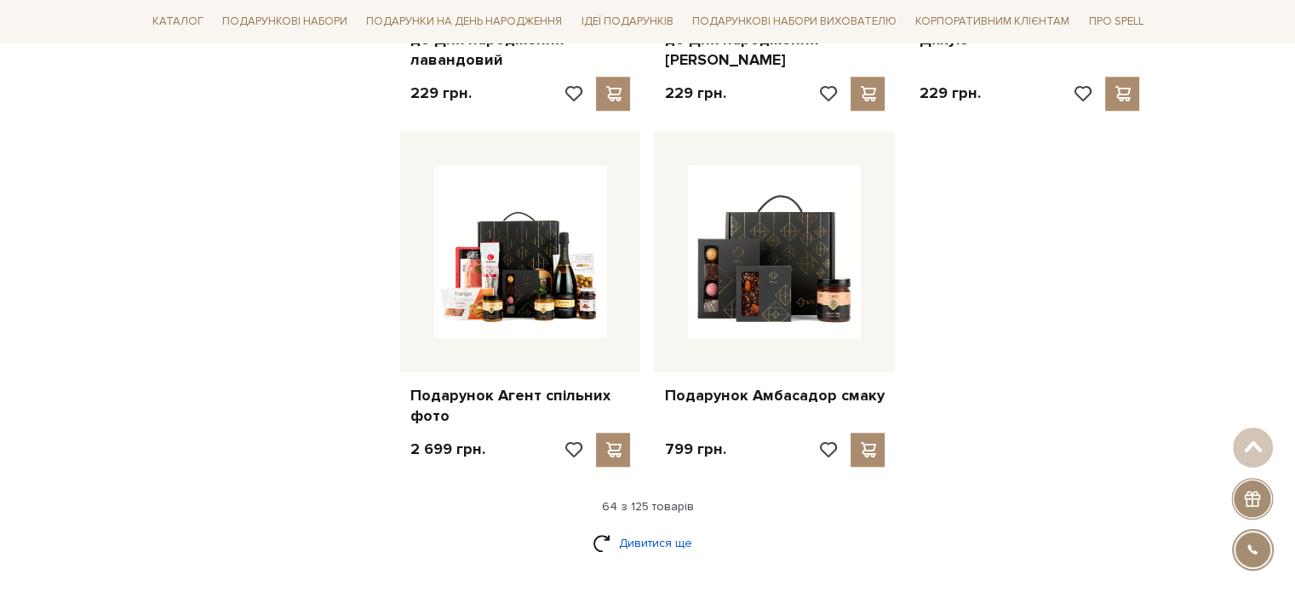
click at [621, 528] on link "Дивитися ще" at bounding box center [648, 543] width 111 height 30
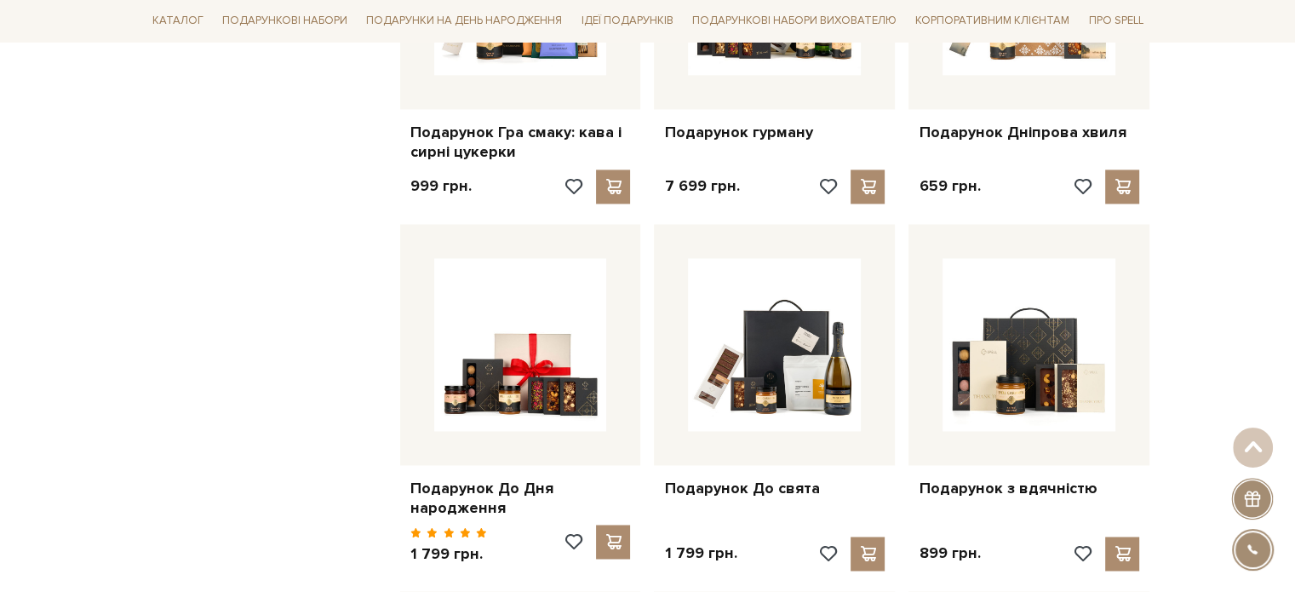
scroll to position [9077, 0]
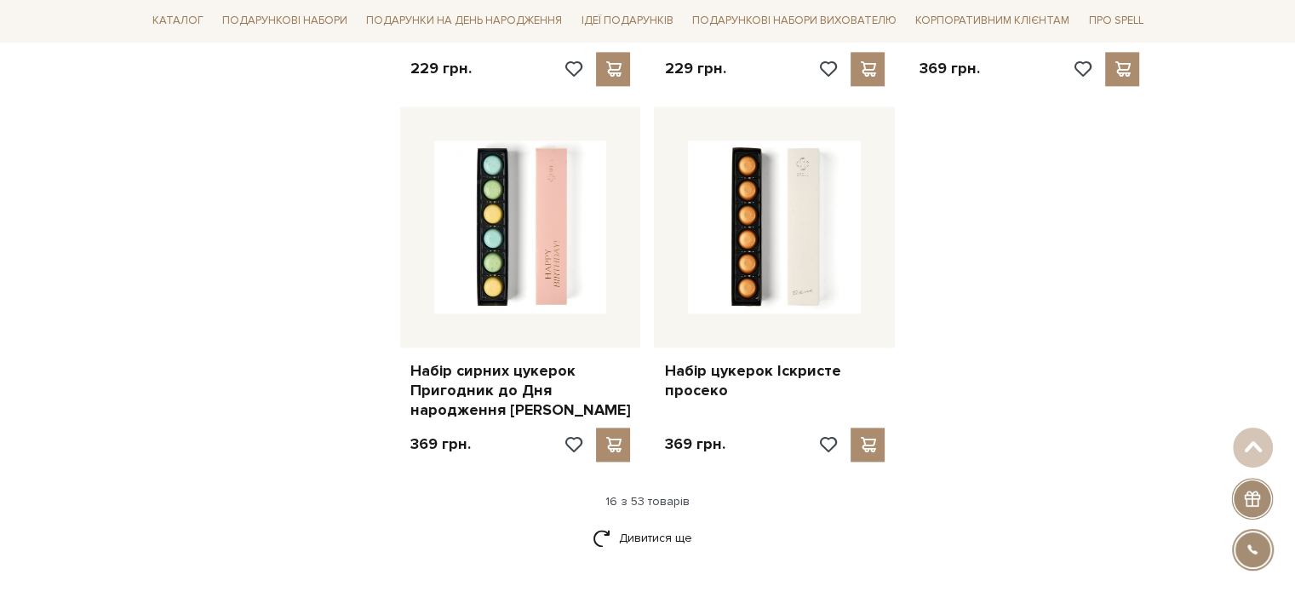
scroll to position [2258, 0]
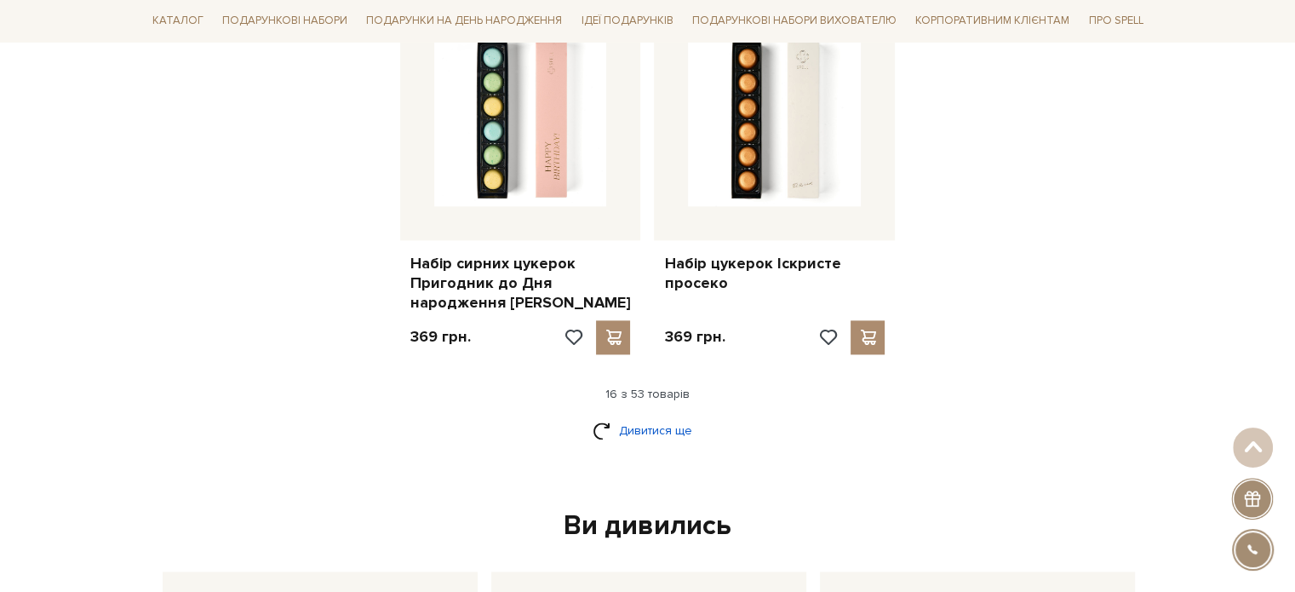
click at [639, 416] on link "Дивитися ще" at bounding box center [648, 431] width 111 height 30
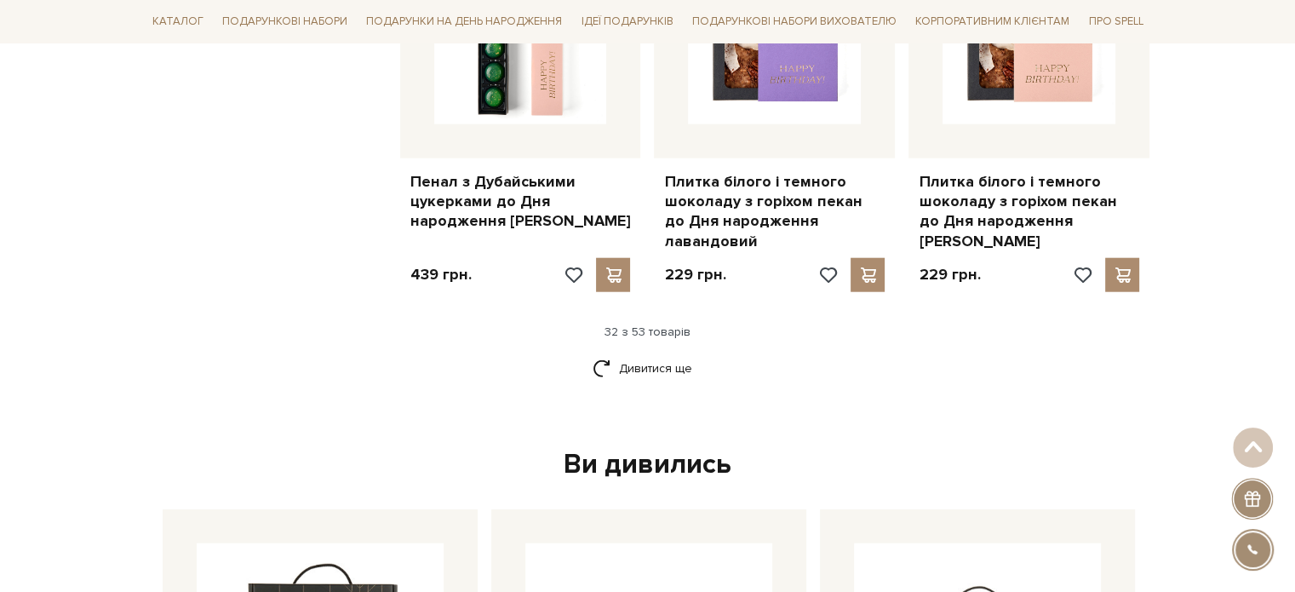
scroll to position [4233, 0]
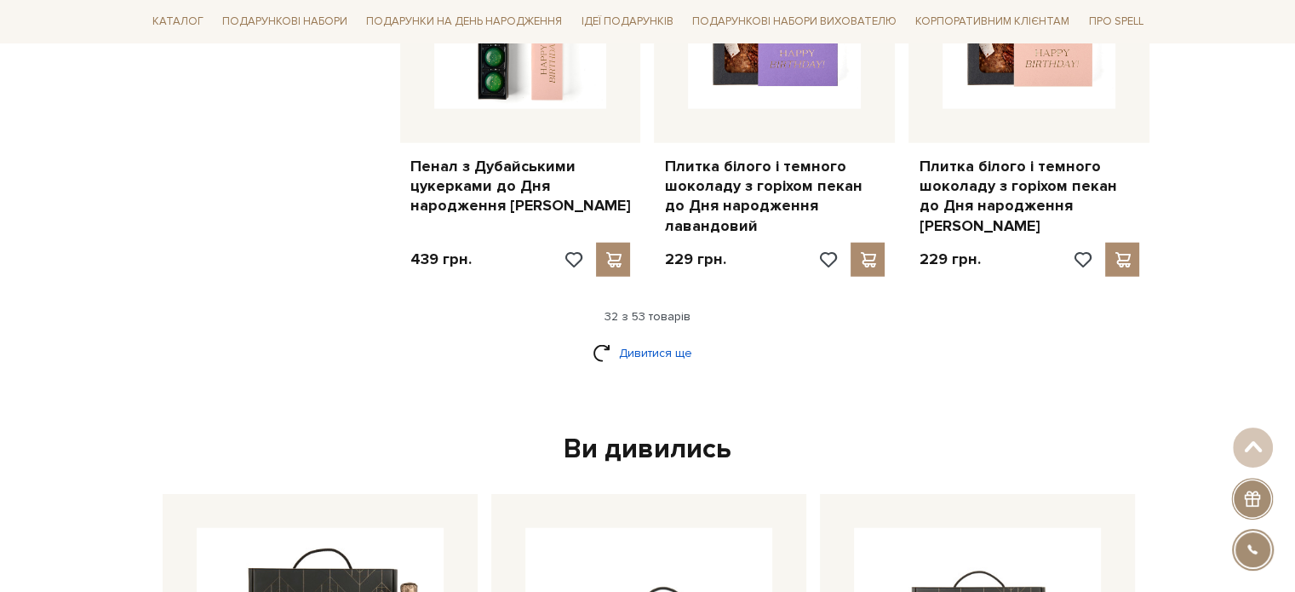
click at [656, 338] on link "Дивитися ще" at bounding box center [648, 353] width 111 height 30
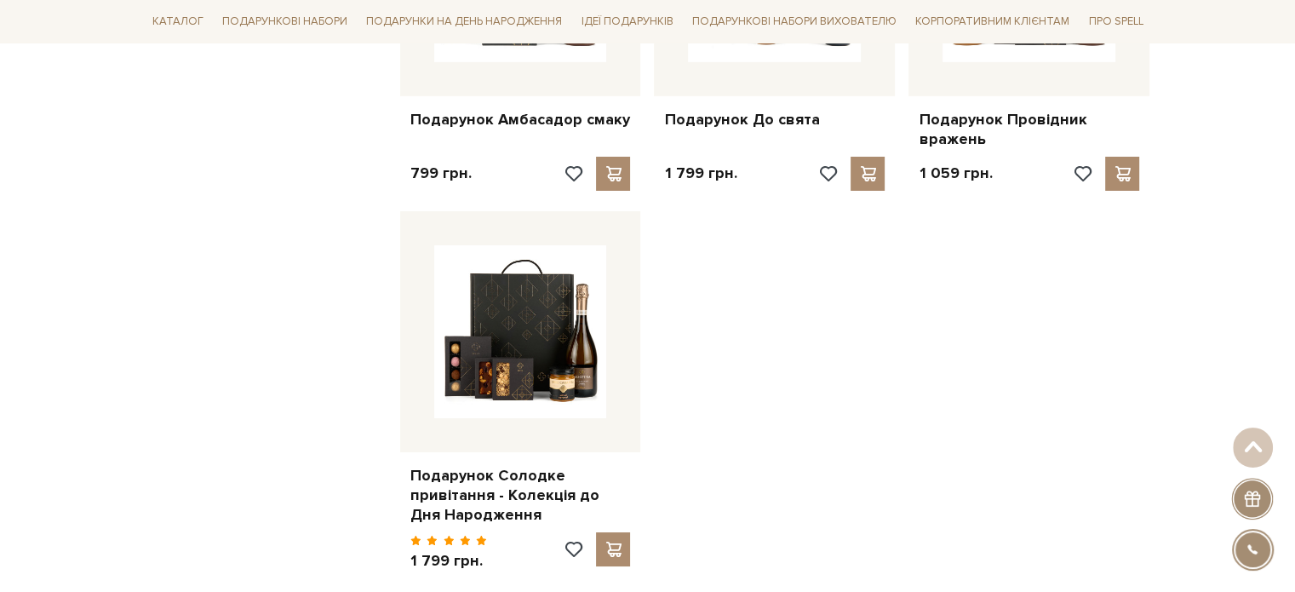
scroll to position [6159, 0]
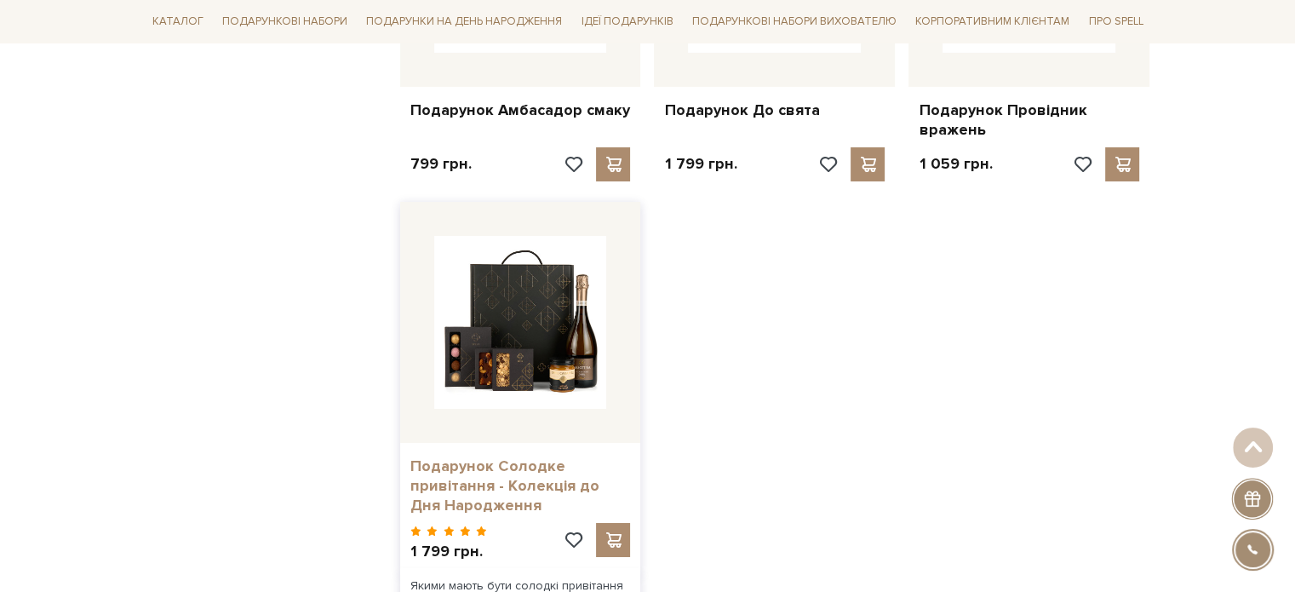
click at [481, 456] on link "Подарунок Солодке привітання - Колекція до Дня Народження" at bounding box center [520, 486] width 221 height 60
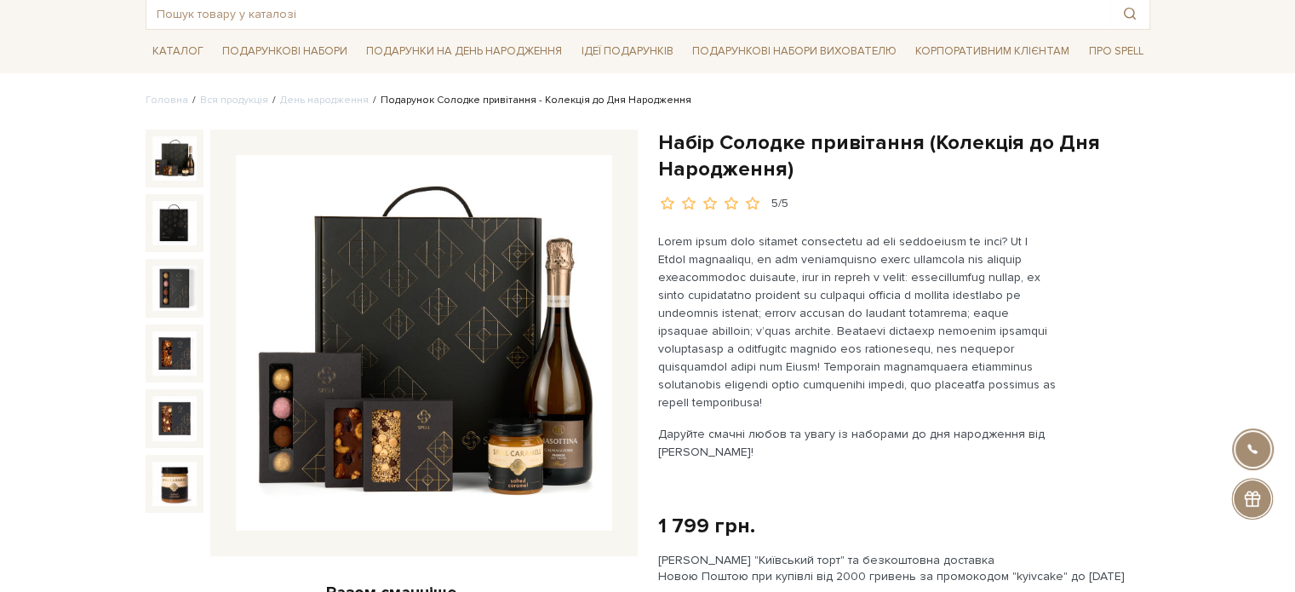
scroll to position [98, 0]
